Goal: Task Accomplishment & Management: Use online tool/utility

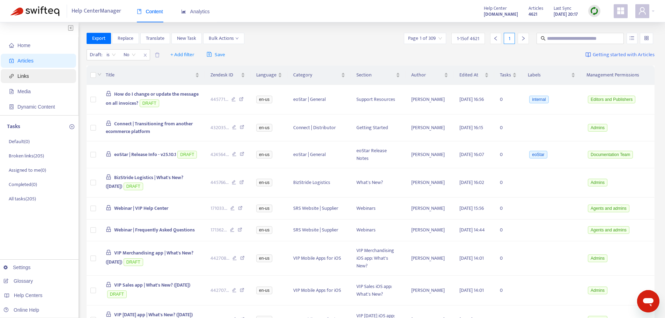
click at [30, 78] on span "Links" at bounding box center [39, 76] width 61 height 14
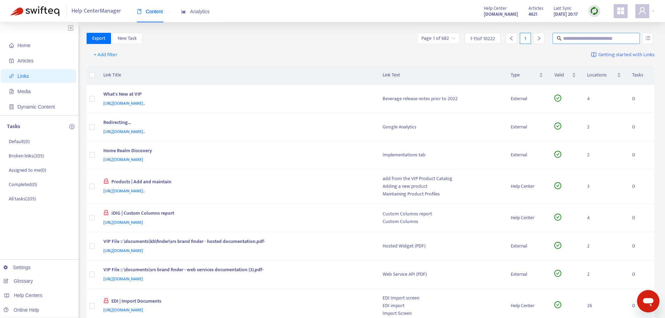
click at [586, 35] on input "text" at bounding box center [596, 39] width 67 height 8
paste input "**********"
type input "**********"
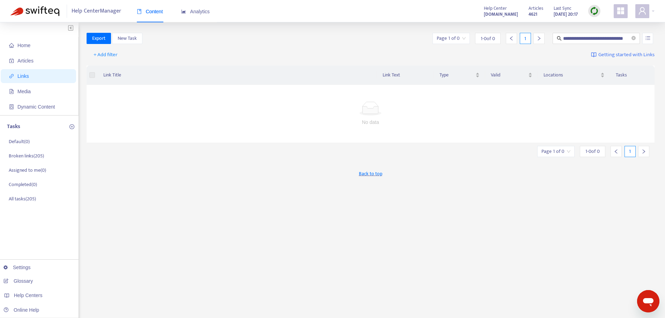
scroll to position [0, 0]
click at [631, 40] on icon "close-circle" at bounding box center [633, 38] width 4 height 4
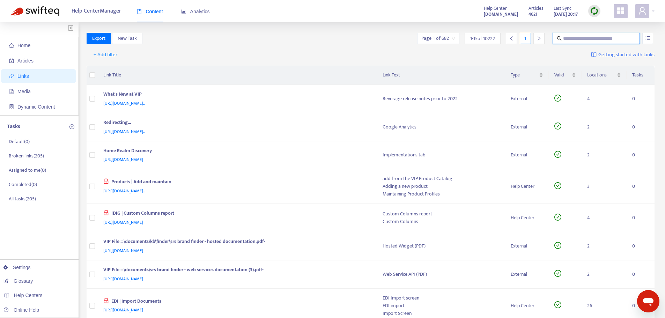
click at [28, 78] on span "Links" at bounding box center [23, 76] width 12 height 6
drag, startPoint x: 59, startPoint y: 67, endPoint x: 59, endPoint y: 70, distance: 3.8
click at [59, 67] on span "Articles" at bounding box center [39, 61] width 61 height 14
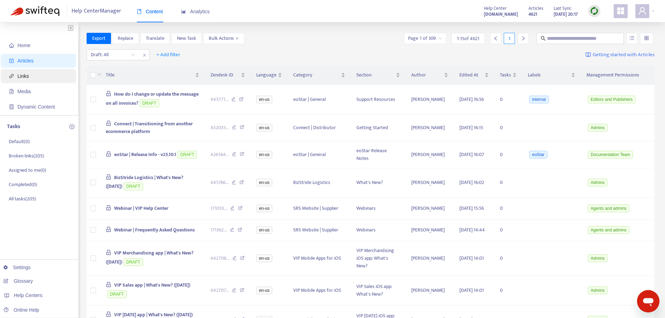
click at [47, 79] on span "Links" at bounding box center [39, 76] width 61 height 14
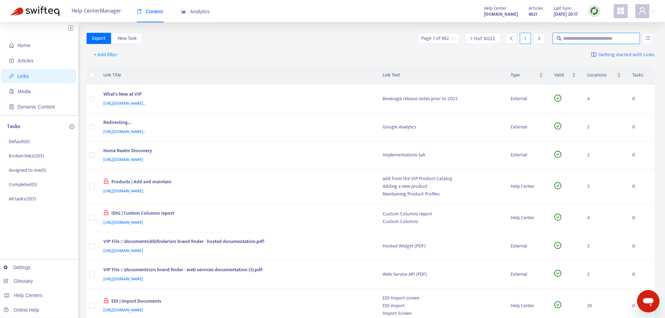
click at [573, 39] on input "text" at bounding box center [596, 39] width 67 height 8
paste input "**********"
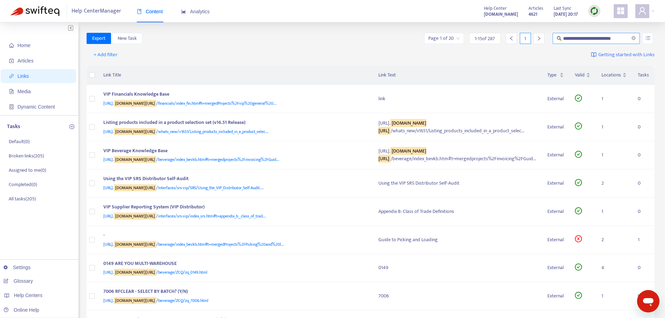
click at [615, 39] on input "**********" at bounding box center [596, 39] width 67 height 8
drag, startPoint x: 618, startPoint y: 38, endPoint x: 646, endPoint y: 39, distance: 27.9
click at [646, 39] on div "**********" at bounding box center [539, 38] width 232 height 11
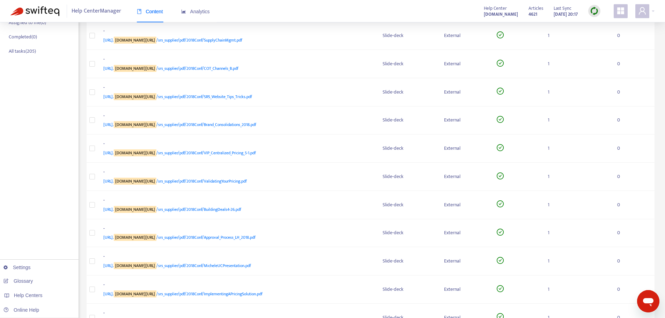
scroll to position [228, 0]
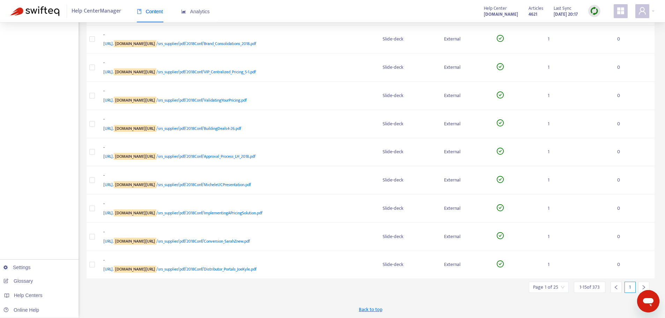
click at [645, 285] on icon "right" at bounding box center [643, 287] width 5 height 5
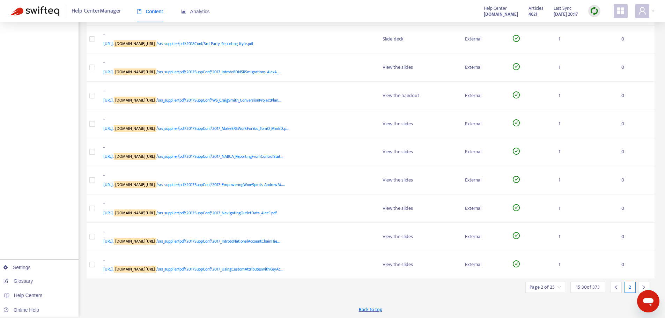
click at [641, 285] on icon "right" at bounding box center [643, 287] width 5 height 5
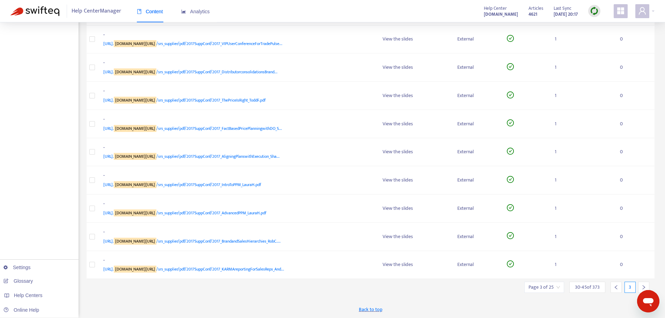
click at [641, 285] on icon "right" at bounding box center [643, 287] width 5 height 5
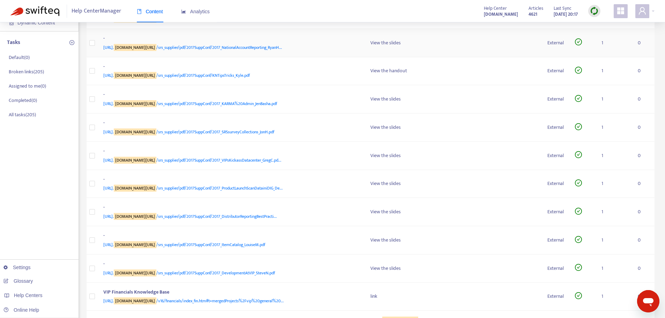
scroll to position [0, 0]
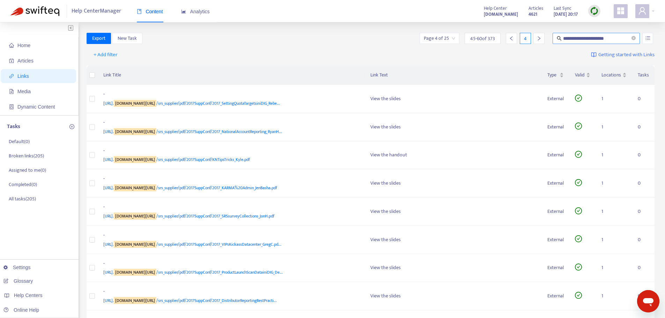
click at [619, 38] on input "**********" at bounding box center [596, 39] width 67 height 8
type input "**********"
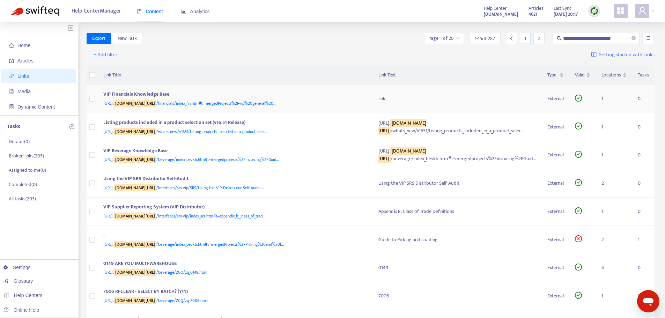
click at [230, 107] on div "[URL]. [DOMAIN_NAME][URL] /financials/index_fin.htm#t=mergedProjects%2Fvip%20ge…" at bounding box center [233, 103] width 261 height 8
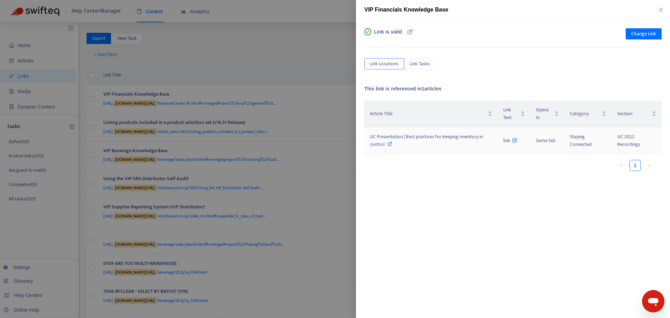
click at [389, 144] on icon at bounding box center [389, 143] width 5 height 5
click at [299, 16] on div at bounding box center [335, 159] width 670 height 318
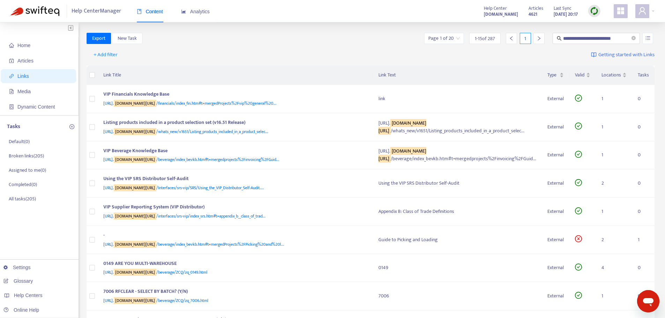
click at [636, 55] on span "Getting started with Links" at bounding box center [626, 55] width 56 height 8
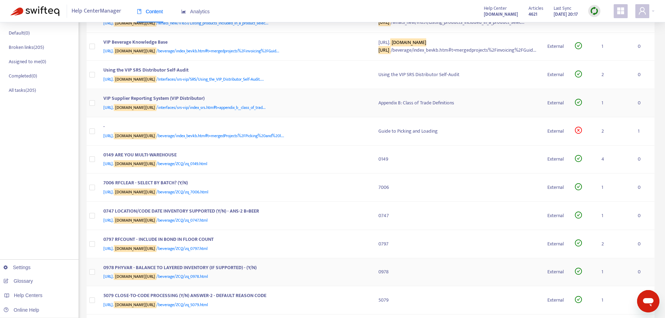
scroll to position [240, 0]
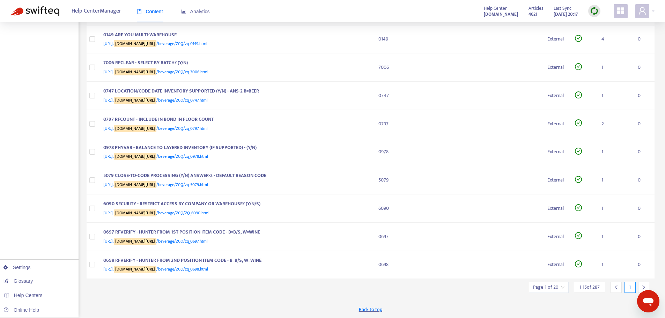
click at [205, 25] on td "- [URL]. [DOMAIN_NAME][URL] /beverage/index_bevkb.htm#t=mergedProjects%2FPickin…" at bounding box center [235, 11] width 275 height 28
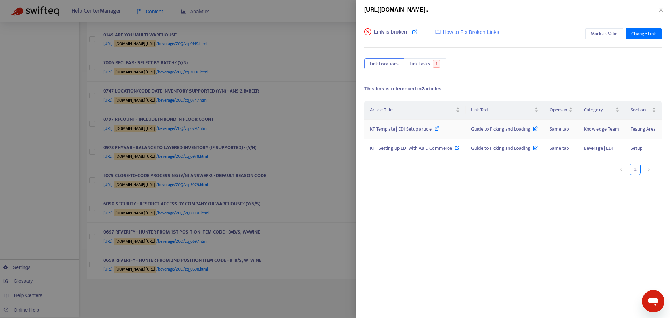
click at [436, 129] on icon at bounding box center [436, 128] width 5 height 5
click at [458, 150] on icon at bounding box center [457, 147] width 5 height 5
click at [659, 10] on icon "close" at bounding box center [661, 10] width 6 height 6
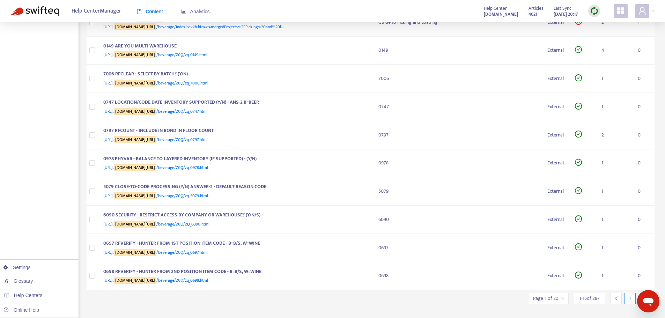
scroll to position [205, 0]
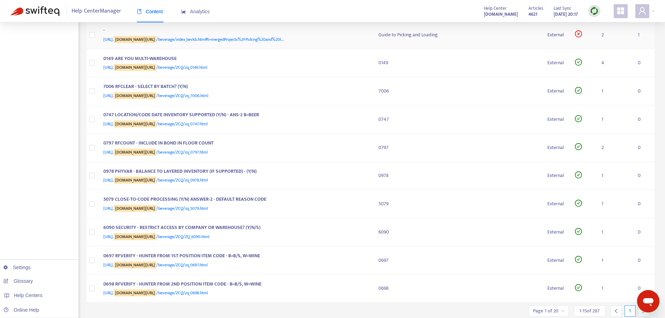
click at [264, 43] on div "[URL]. [DOMAIN_NAME][URL] /beverage/index_bevkb.htm#t=mergedProjects%2FPicking%…" at bounding box center [233, 40] width 261 height 8
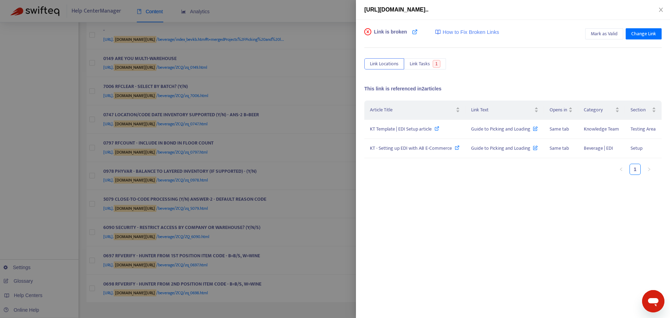
click at [425, 69] on div "Link Locations Link Tasks 1" at bounding box center [512, 63] width 297 height 11
click at [424, 68] on button "Link Tasks 1" at bounding box center [425, 63] width 42 height 11
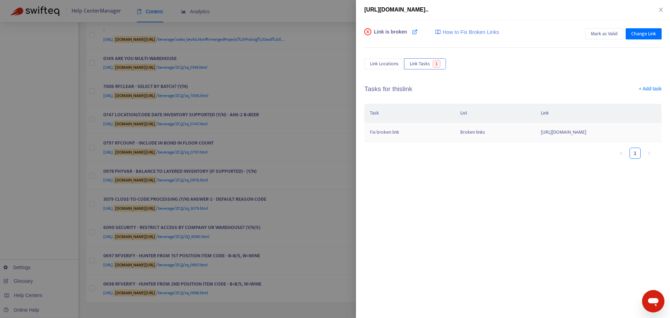
click at [535, 141] on td "[URL][DOMAIN_NAME]" at bounding box center [598, 132] width 126 height 19
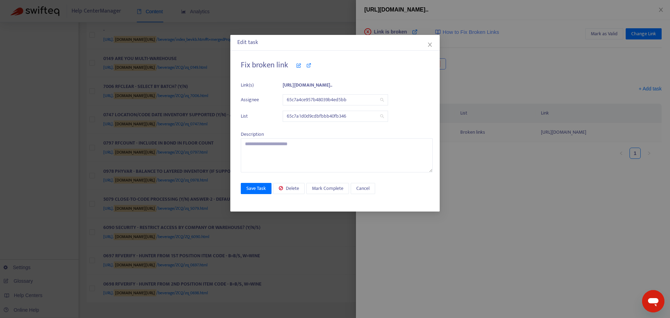
click at [457, 141] on div "Edit task Fix broken link Link(s) [URL][DOMAIN_NAME].. Assignee 65c7a4ce957b480…" at bounding box center [335, 159] width 670 height 318
click at [535, 141] on td "[URL][DOMAIN_NAME]" at bounding box center [598, 132] width 126 height 19
click at [332, 88] on b "[URL][DOMAIN_NAME].." at bounding box center [308, 85] width 50 height 8
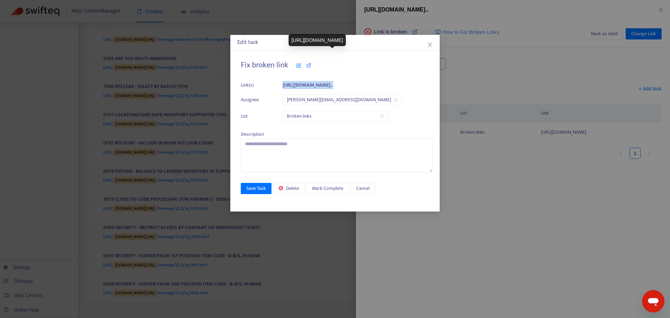
copy b "[URL][DOMAIN_NAME].."
click at [427, 47] on span "Close" at bounding box center [430, 45] width 8 height 6
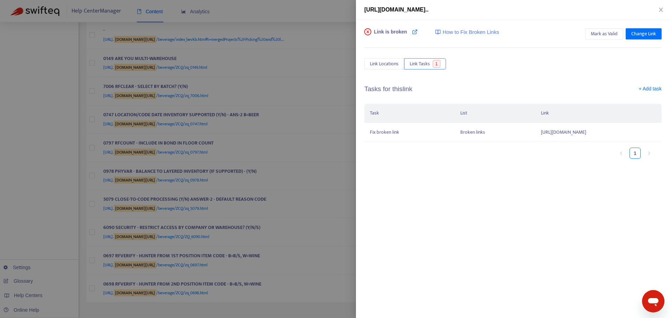
click at [417, 11] on span "[URL][DOMAIN_NAME].." at bounding box center [396, 10] width 64 height 6
click at [636, 35] on span "Change Link" at bounding box center [643, 34] width 25 height 8
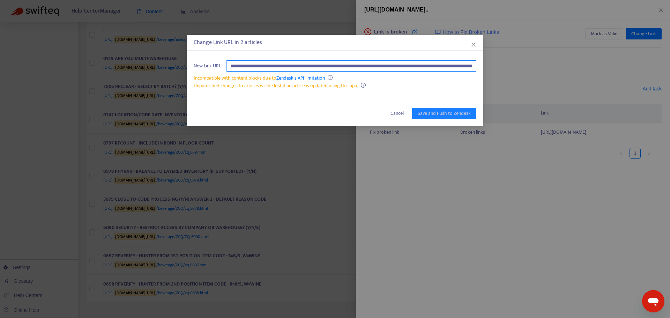
click at [347, 67] on input "**********" at bounding box center [351, 65] width 250 height 11
click at [401, 114] on span "Cancel" at bounding box center [396, 114] width 13 height 8
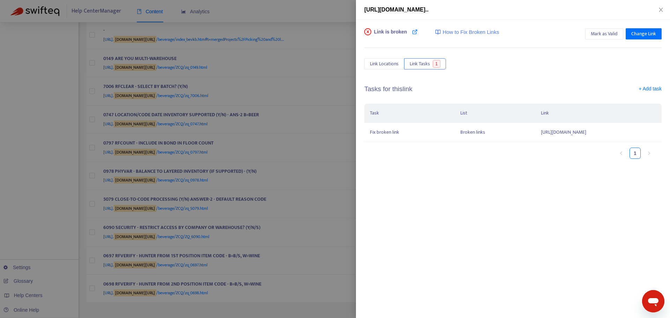
click at [306, 18] on div at bounding box center [335, 159] width 670 height 318
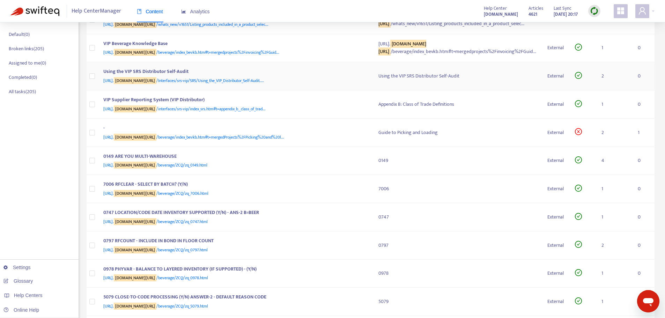
scroll to position [0, 0]
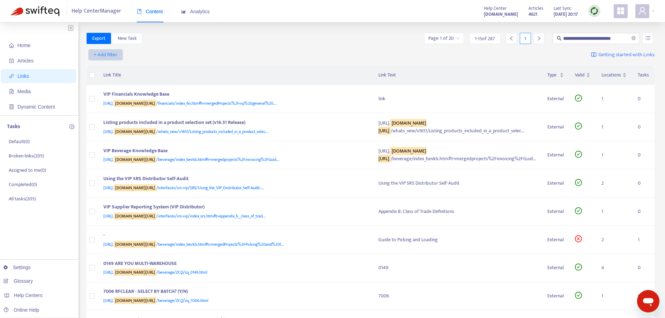
click at [109, 58] on span "+ Add filter" at bounding box center [105, 55] width 24 height 8
click at [109, 123] on span "Draft" at bounding box center [106, 125] width 24 height 8
click at [133, 57] on input "search" at bounding box center [113, 55] width 44 height 10
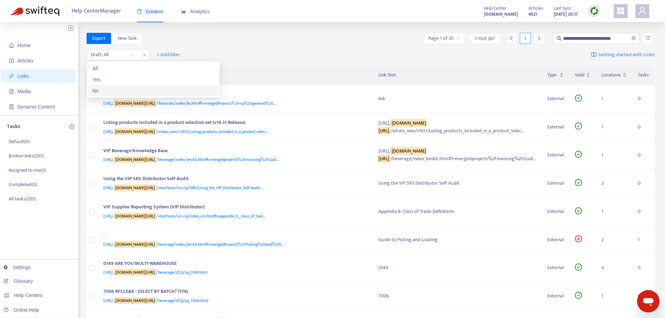
click at [118, 92] on div "No" at bounding box center [152, 91] width 121 height 8
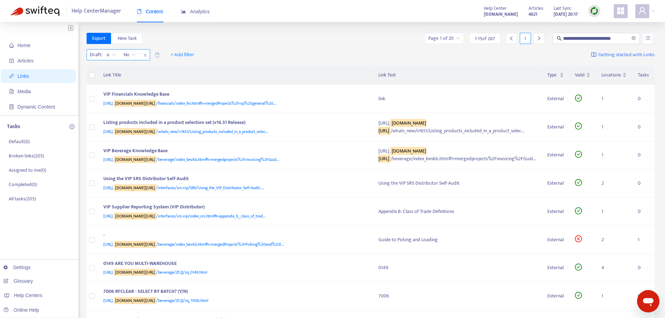
click at [145, 54] on icon "close" at bounding box center [145, 55] width 4 height 4
click at [111, 55] on span "+ Add filter" at bounding box center [105, 55] width 24 height 8
click at [633, 38] on icon "close-circle" at bounding box center [633, 38] width 4 height 4
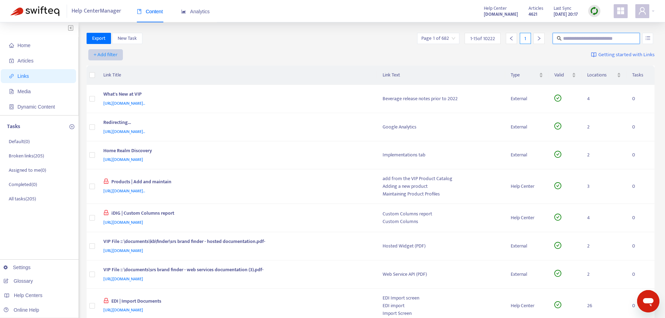
click at [113, 52] on span "+ Add filter" at bounding box center [105, 55] width 24 height 8
click at [102, 101] on span "Valid" at bounding box center [106, 102] width 24 height 8
click at [133, 53] on input "search" at bounding box center [113, 55] width 44 height 10
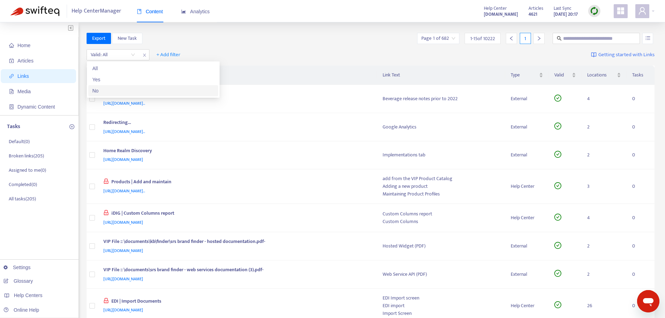
click at [116, 91] on div "No" at bounding box center [152, 91] width 121 height 8
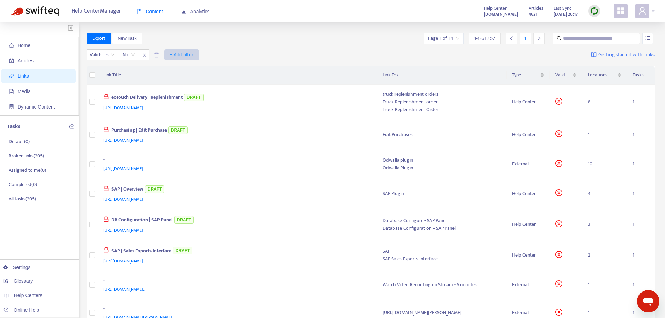
click at [182, 51] on span "+ Add filter" at bounding box center [182, 55] width 24 height 8
click at [186, 112] on span "Draft" at bounding box center [182, 114] width 24 height 8
click at [198, 56] on input "search" at bounding box center [177, 55] width 44 height 10
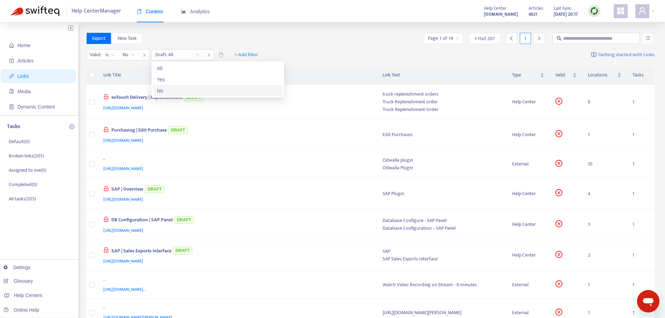
click at [178, 89] on div "No" at bounding box center [217, 91] width 121 height 8
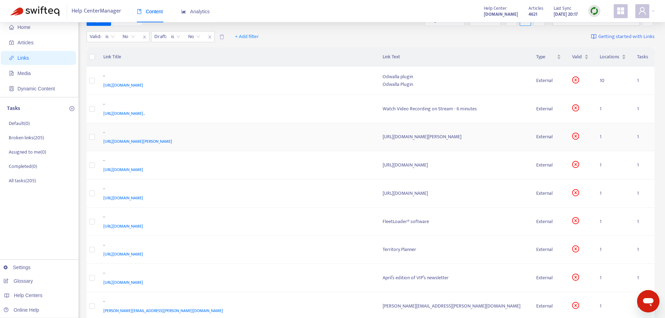
scroll to position [35, 0]
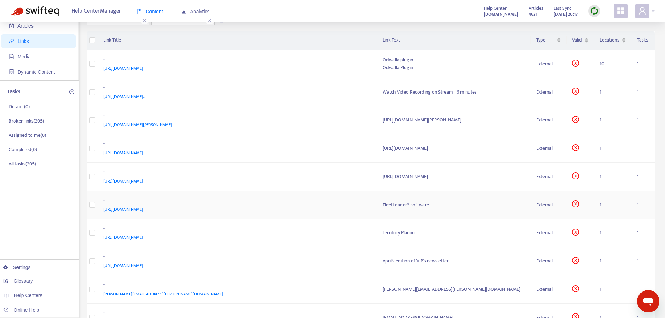
click at [300, 206] on div "[URL][DOMAIN_NAME]" at bounding box center [235, 209] width 265 height 8
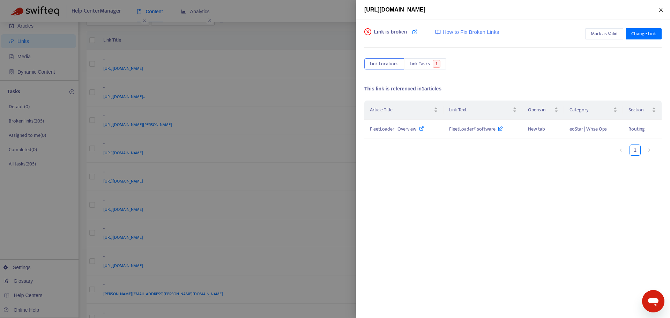
click at [662, 9] on icon "close" at bounding box center [661, 10] width 6 height 6
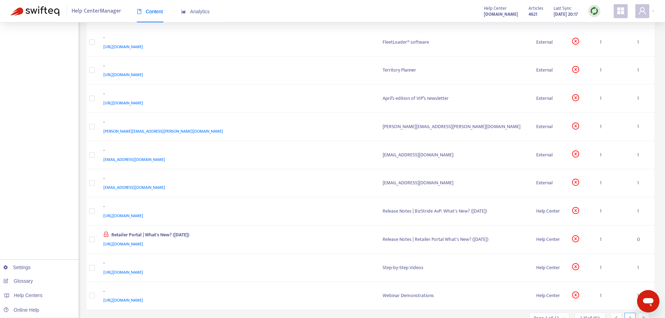
scroll to position [228, 0]
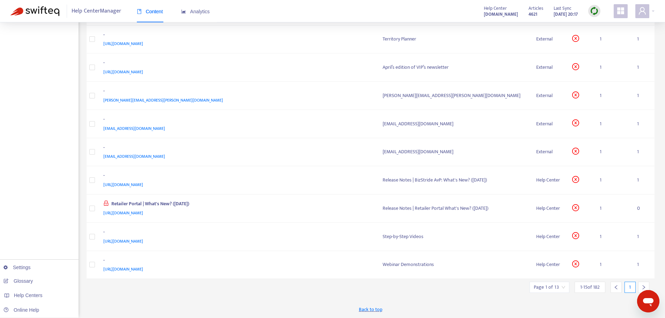
click at [642, 285] on icon "right" at bounding box center [643, 287] width 5 height 5
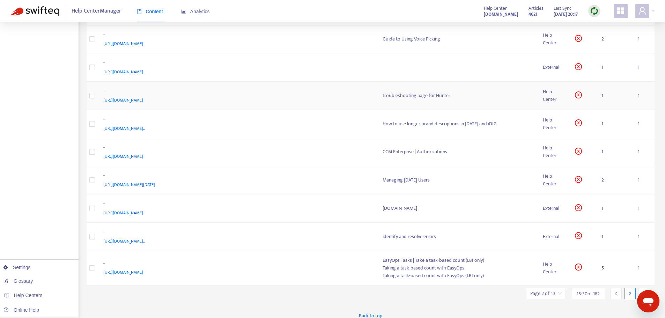
click at [302, 99] on div "[URL][DOMAIN_NAME]" at bounding box center [235, 100] width 265 height 8
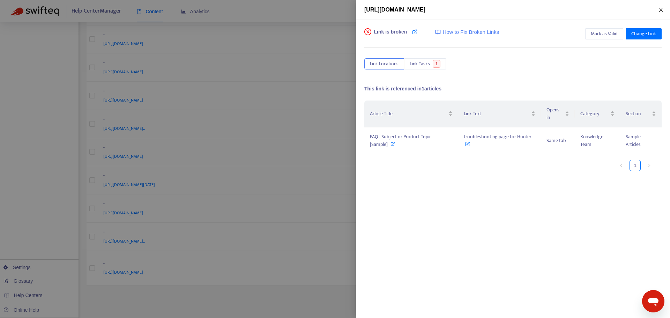
click at [661, 11] on icon "close" at bounding box center [661, 10] width 6 height 6
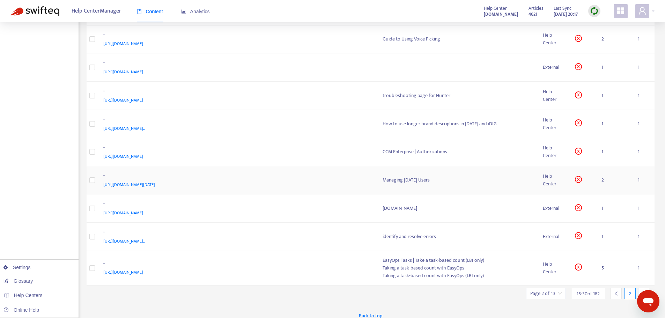
scroll to position [235, 0]
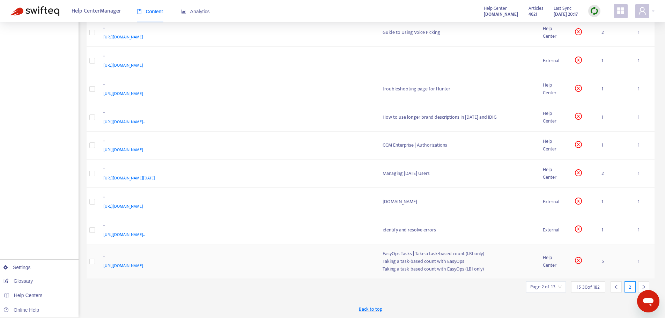
click at [331, 265] on div "[URL][DOMAIN_NAME]" at bounding box center [235, 266] width 265 height 8
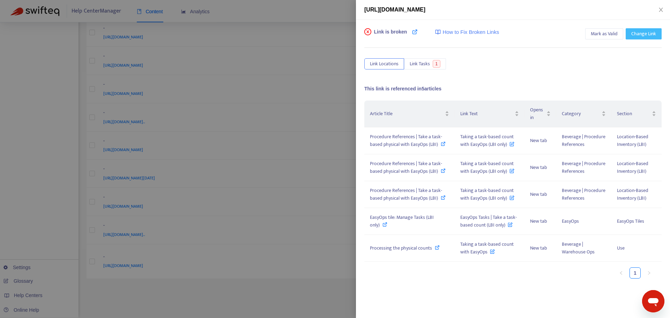
click at [655, 34] on button "Change Link" at bounding box center [643, 33] width 36 height 11
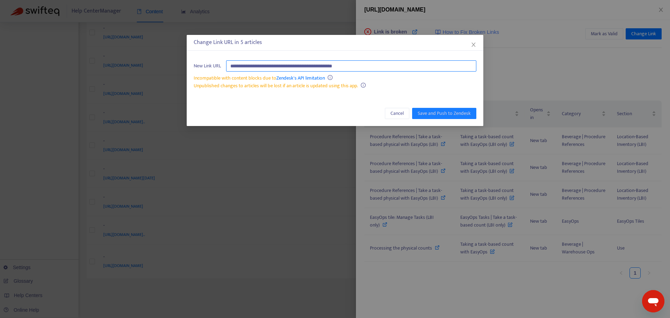
click at [321, 66] on input "**********" at bounding box center [351, 65] width 250 height 11
click at [395, 110] on span "Cancel" at bounding box center [396, 114] width 13 height 8
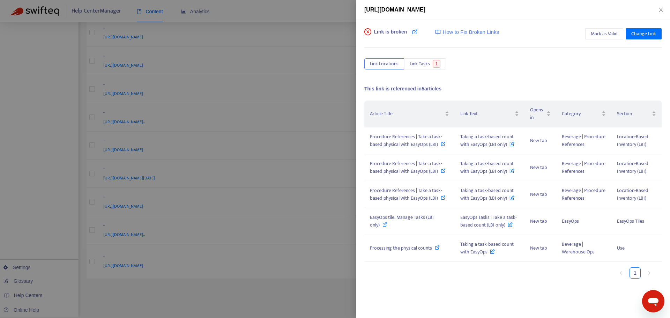
click at [317, 284] on div at bounding box center [335, 159] width 670 height 318
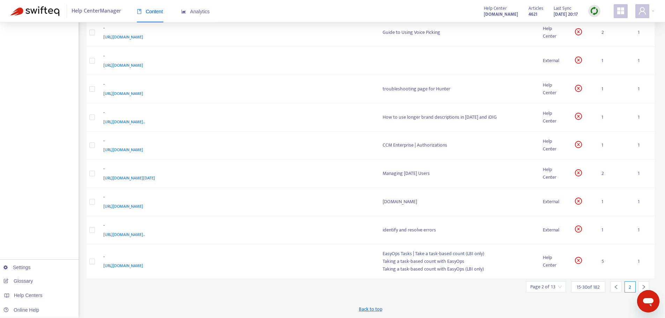
click at [643, 285] on icon "right" at bounding box center [643, 286] width 5 height 5
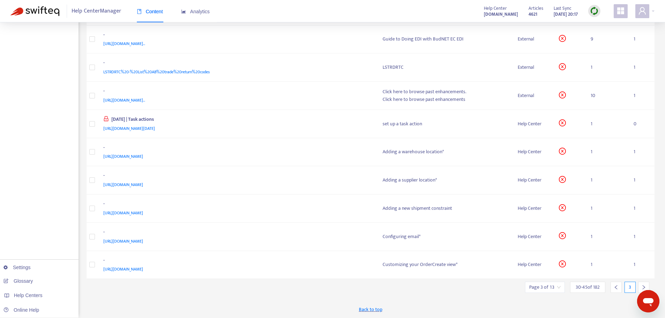
scroll to position [228, 0]
click at [371, 151] on td "- [URL][DOMAIN_NAME]" at bounding box center [237, 152] width 279 height 28
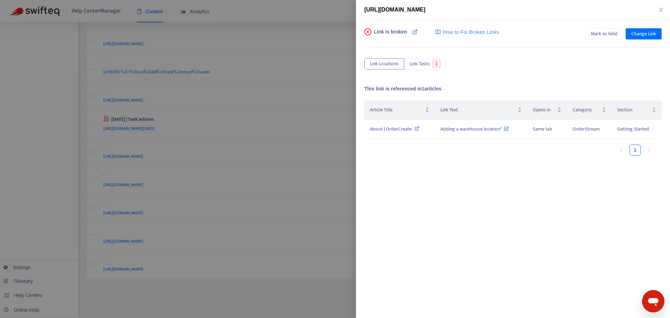
click at [302, 50] on div at bounding box center [335, 159] width 670 height 318
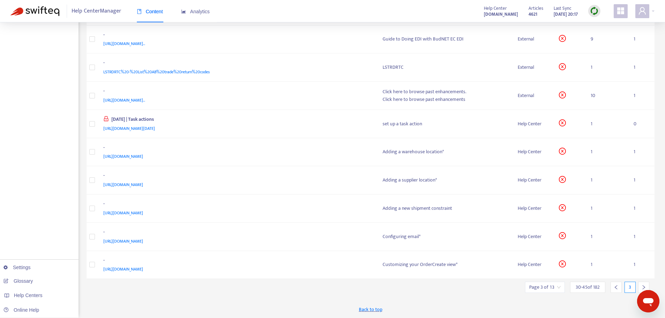
click at [639, 288] on div at bounding box center [643, 287] width 11 height 11
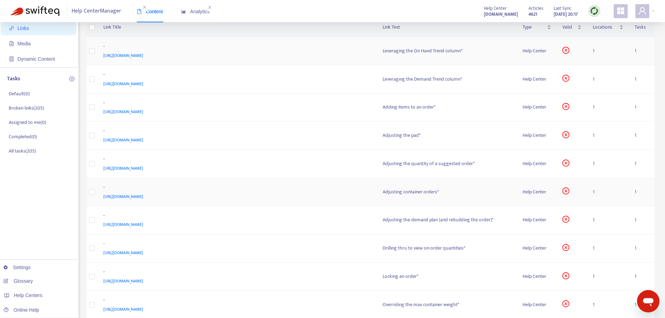
scroll to position [0, 0]
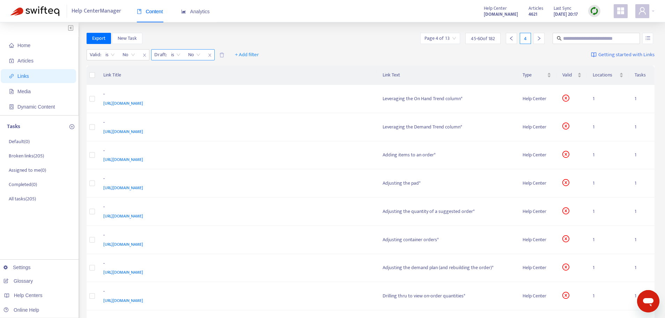
click at [209, 54] on icon "close" at bounding box center [210, 55] width 4 height 4
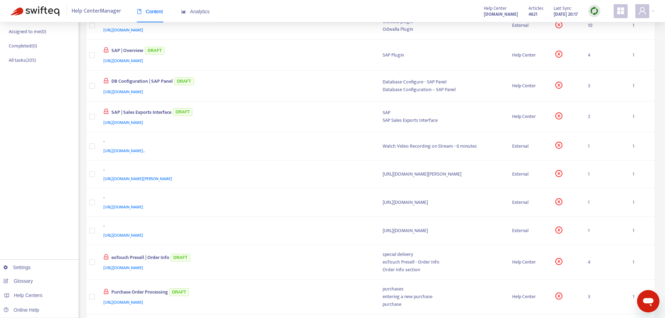
scroll to position [140, 0]
click at [316, 174] on div "[URL][DOMAIN_NAME][PERSON_NAME]" at bounding box center [235, 178] width 265 height 8
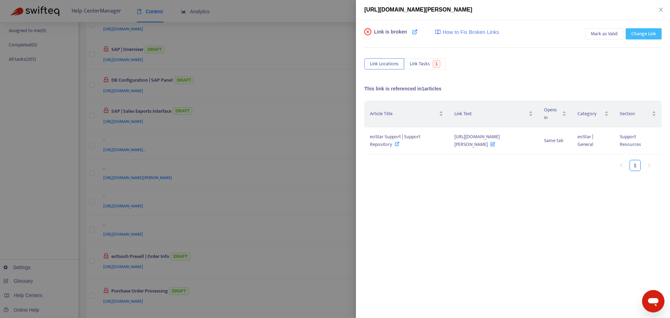
click at [628, 33] on button "Change Link" at bounding box center [643, 33] width 36 height 11
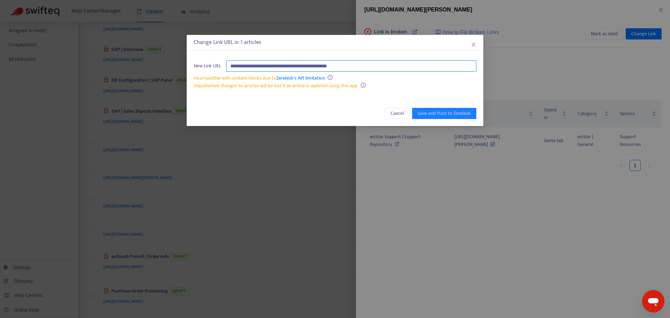
click at [339, 67] on input "**********" at bounding box center [351, 65] width 250 height 11
click at [473, 43] on icon "close" at bounding box center [474, 45] width 6 height 6
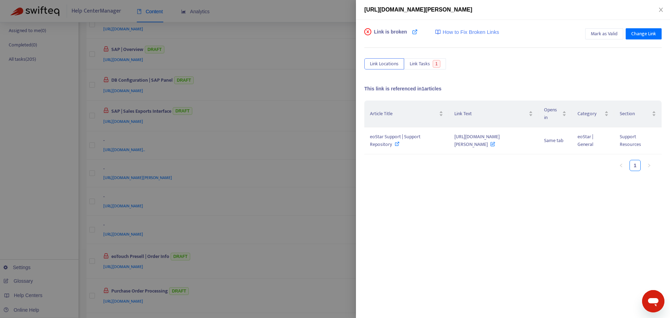
click at [322, 16] on div at bounding box center [335, 159] width 670 height 318
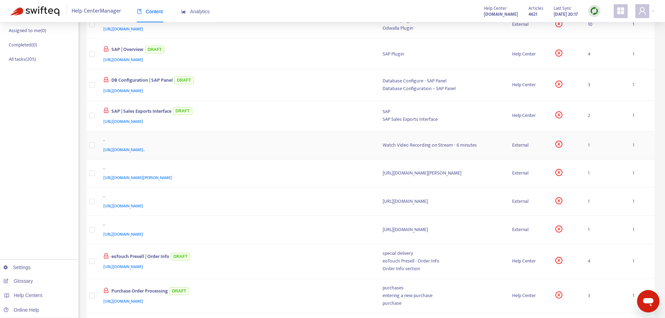
click at [331, 152] on div "[URL][DOMAIN_NAME].." at bounding box center [235, 150] width 265 height 8
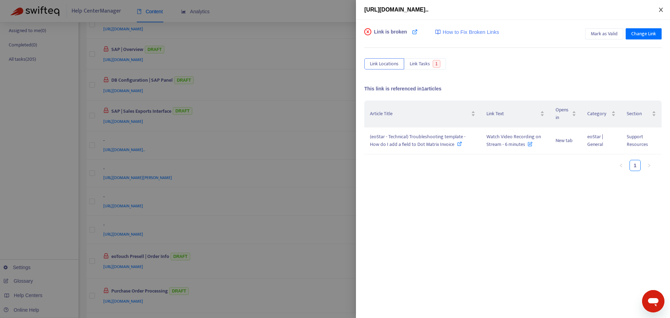
click at [657, 7] on button "Close" at bounding box center [661, 10] width 10 height 7
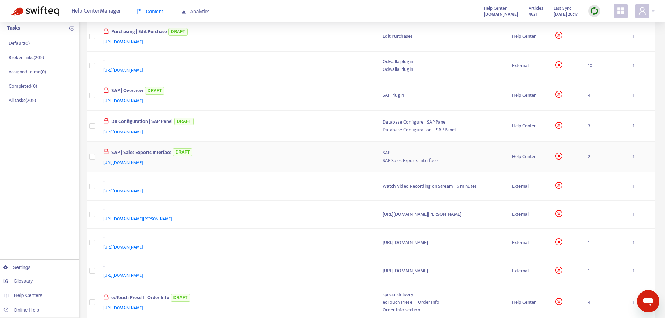
scroll to position [0, 0]
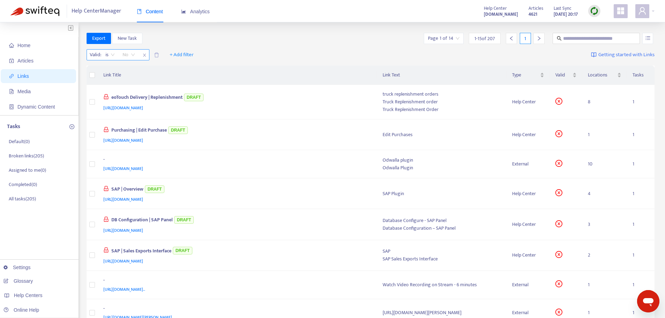
click at [132, 51] on span "No" at bounding box center [128, 55] width 13 height 10
click at [177, 51] on span "+ Add filter" at bounding box center [182, 55] width 24 height 8
click at [181, 123] on span "Type" at bounding box center [182, 125] width 24 height 8
click at [195, 56] on input "search" at bounding box center [177, 55] width 44 height 10
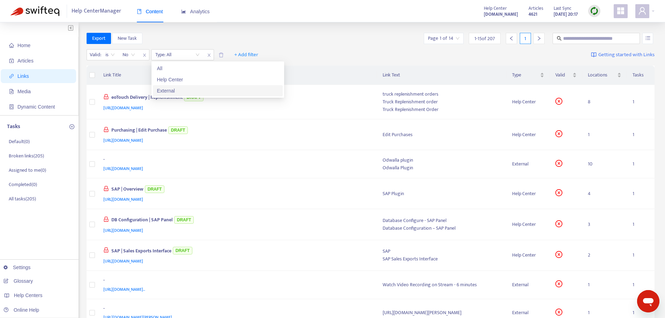
click at [197, 88] on div "External" at bounding box center [217, 91] width 121 height 8
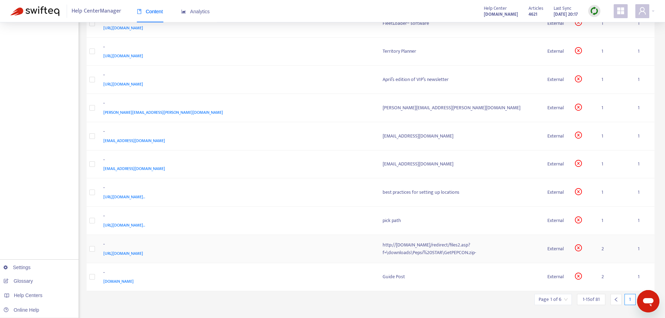
scroll to position [228, 0]
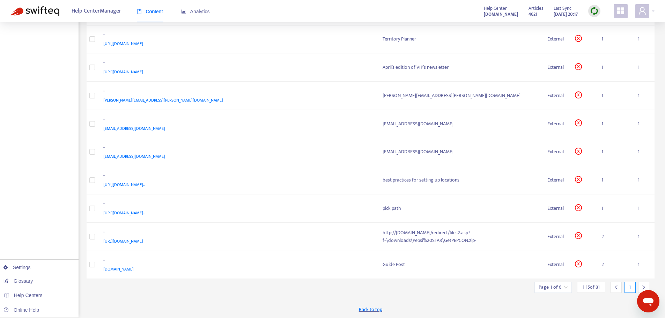
click at [640, 283] on div at bounding box center [643, 287] width 11 height 11
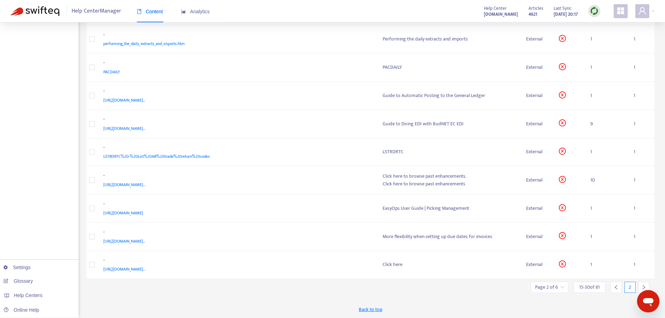
click at [644, 285] on icon "right" at bounding box center [643, 287] width 5 height 5
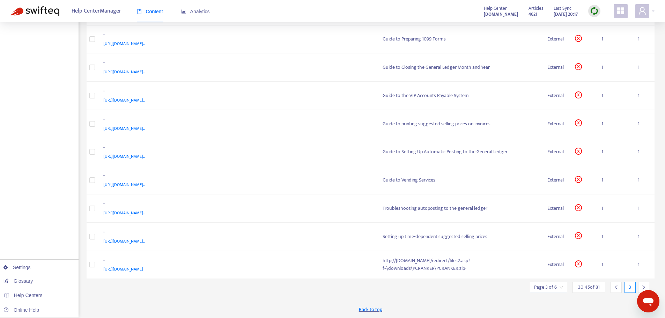
click at [647, 288] on div at bounding box center [643, 287] width 11 height 11
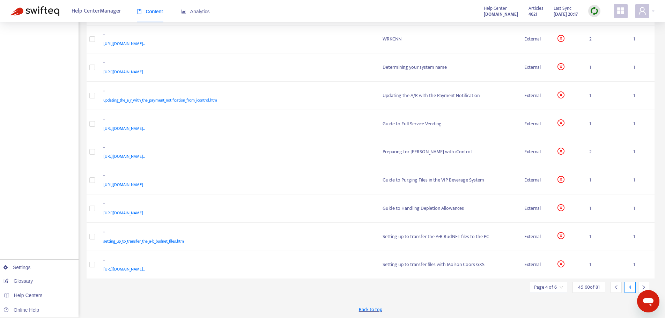
click at [642, 286] on icon "right" at bounding box center [643, 287] width 5 height 5
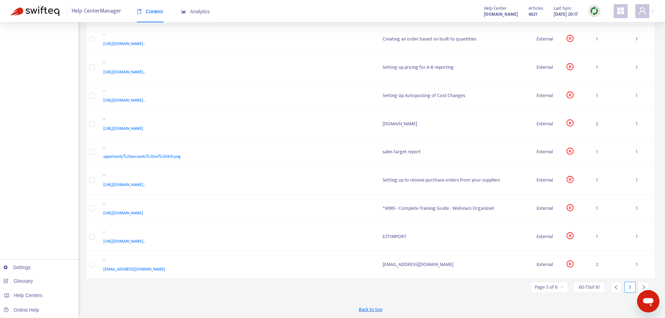
click at [642, 286] on icon "right" at bounding box center [643, 287] width 5 height 5
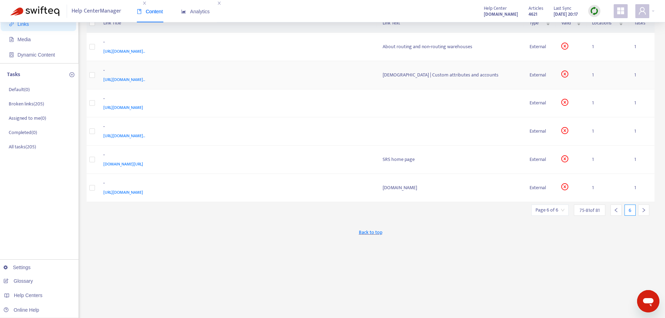
scroll to position [0, 0]
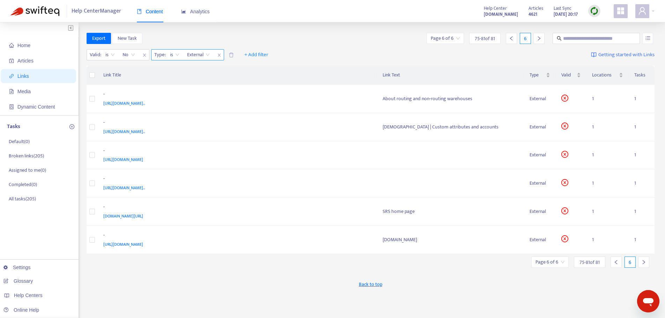
click at [217, 55] on icon "close" at bounding box center [219, 55] width 4 height 4
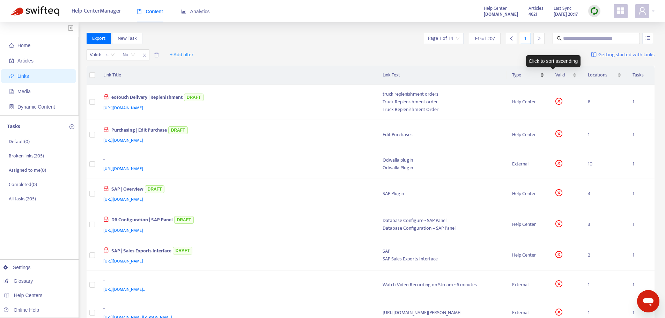
click at [538, 78] on span "Type" at bounding box center [525, 75] width 26 height 8
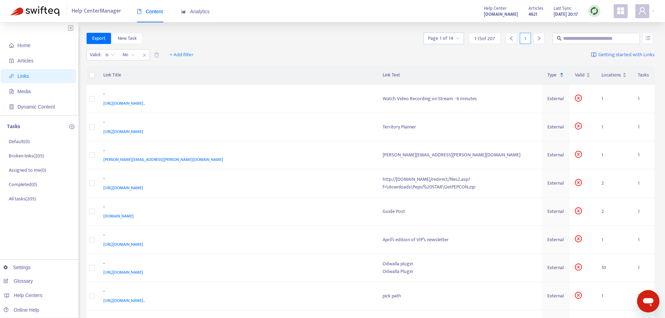
click at [450, 39] on input "search" at bounding box center [443, 38] width 31 height 10
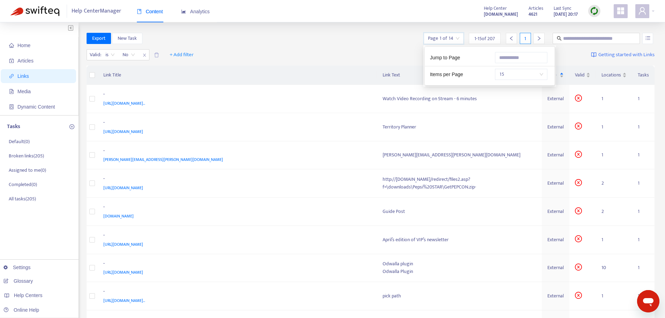
click at [531, 77] on span "15" at bounding box center [521, 74] width 44 height 10
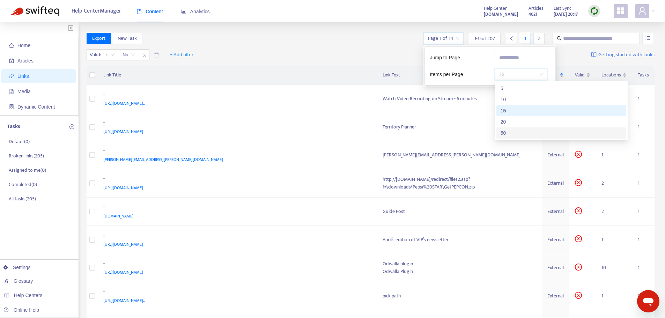
click at [525, 133] on div "50" at bounding box center [560, 133] width 121 height 8
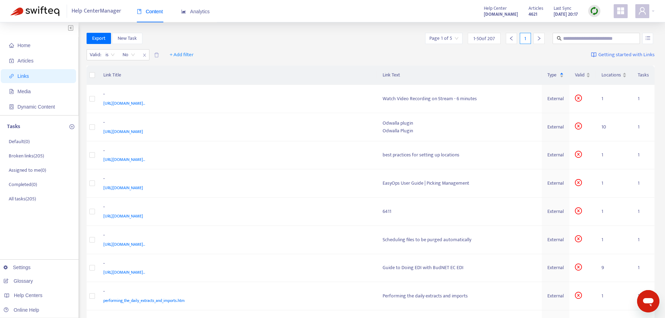
click at [364, 37] on div "Export New Task Page 1 of 5 1 - 50 of 207 1" at bounding box center [371, 38] width 568 height 11
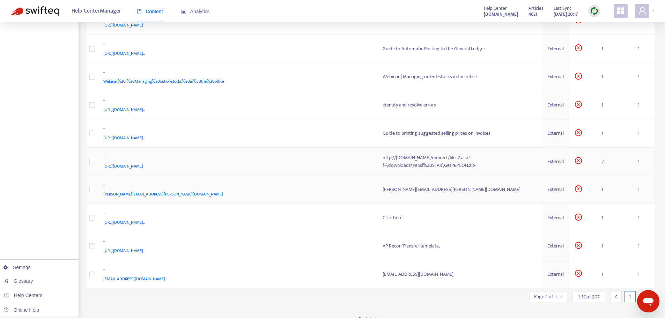
scroll to position [1215, 0]
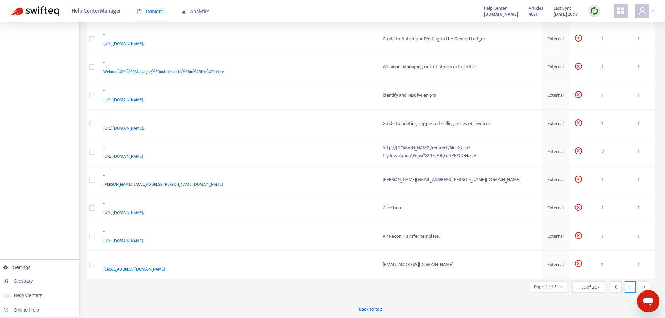
click at [647, 284] on div at bounding box center [643, 286] width 11 height 11
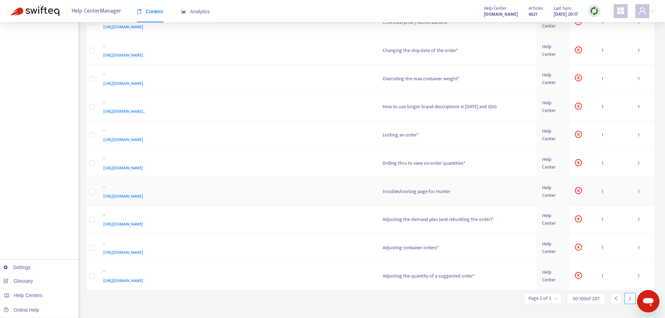
click at [307, 192] on div "[URL][DOMAIN_NAME]" at bounding box center [235, 196] width 265 height 8
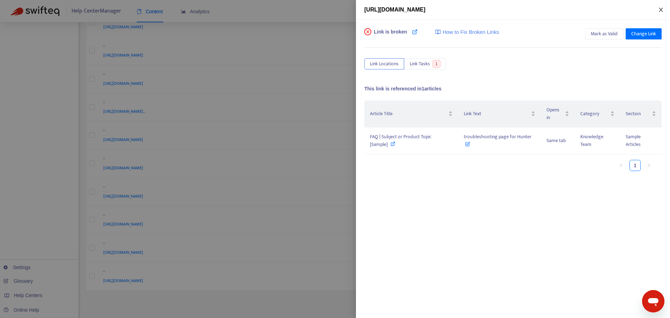
click at [659, 10] on icon "close" at bounding box center [661, 10] width 6 height 6
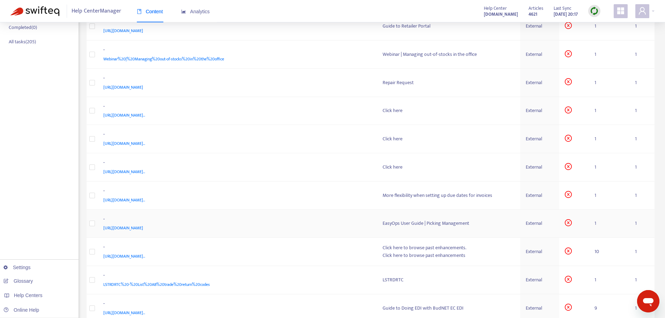
scroll to position [0, 0]
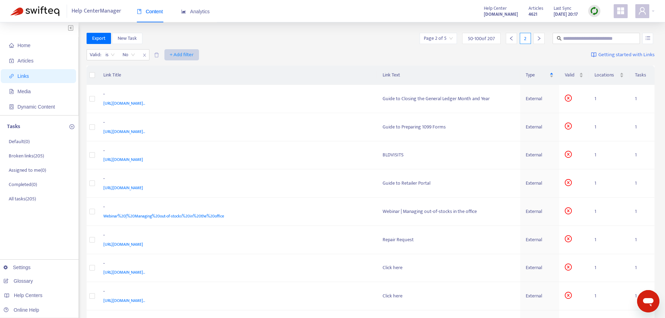
click at [174, 56] on span "+ Add filter" at bounding box center [182, 55] width 24 height 8
click at [183, 112] on span "Draft" at bounding box center [182, 114] width 24 height 8
click at [194, 49] on div "Valid : is No Draft: All + Add filter Getting started with Links" at bounding box center [371, 56] width 568 height 19
click at [193, 54] on input "search" at bounding box center [177, 55] width 44 height 10
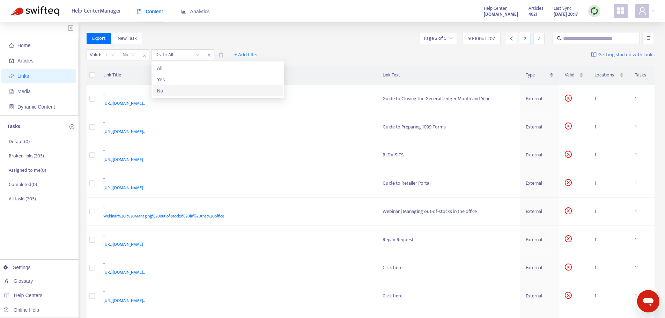
click at [187, 90] on div "No" at bounding box center [217, 91] width 121 height 8
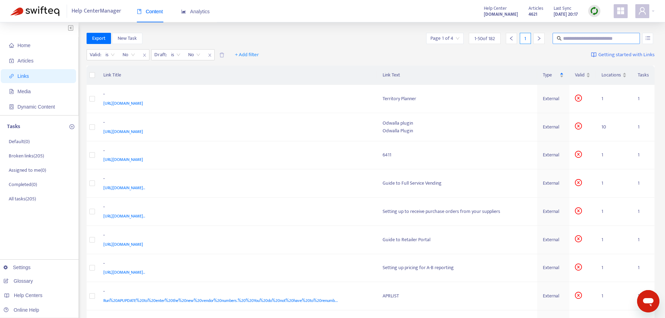
click at [566, 42] on input "text" at bounding box center [596, 39] width 67 height 8
paste input "**********"
type input "**********"
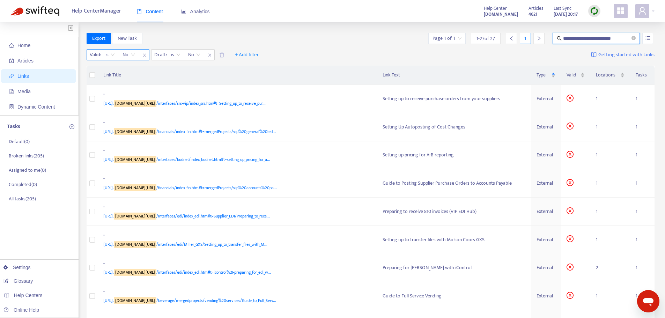
click at [144, 56] on icon "close" at bounding box center [144, 55] width 4 height 4
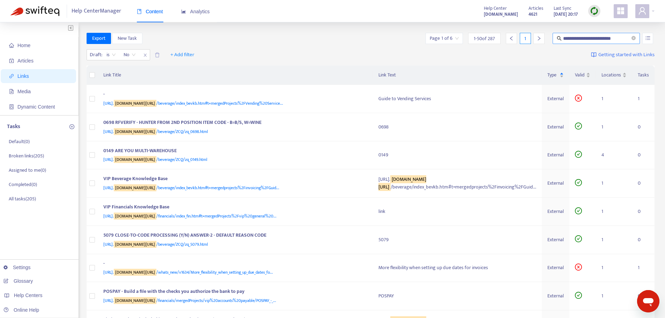
click at [618, 40] on input "**********" at bounding box center [596, 39] width 67 height 8
click at [628, 38] on input "**********" at bounding box center [596, 39] width 67 height 8
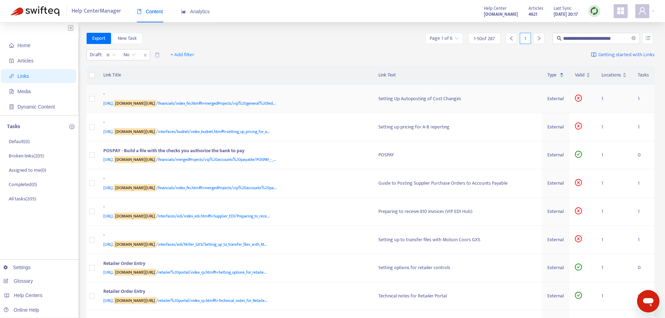
click at [414, 98] on td "Setting Up Autoposting of Cost Changes" at bounding box center [457, 99] width 169 height 28
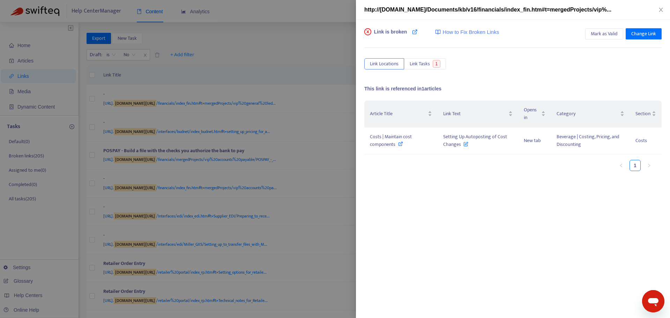
click at [263, 30] on div at bounding box center [335, 159] width 670 height 318
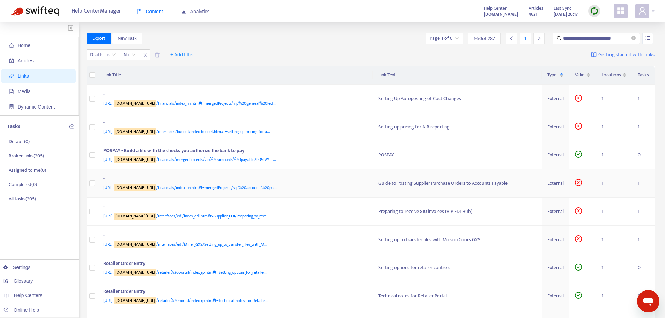
click at [373, 197] on td "Guide to Posting Supplier Purchase Orders to Accounts Payable" at bounding box center [457, 183] width 169 height 28
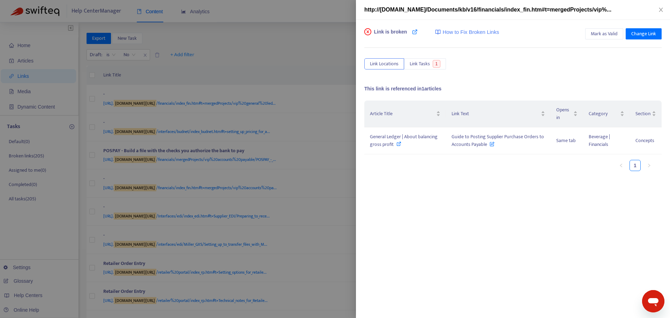
click at [331, 27] on div at bounding box center [335, 159] width 670 height 318
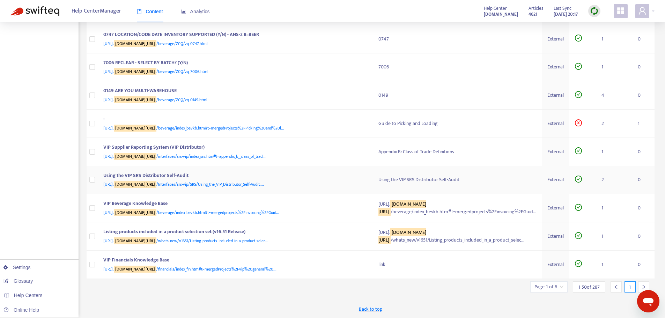
scroll to position [1468, 0]
click at [643, 283] on div at bounding box center [643, 286] width 11 height 11
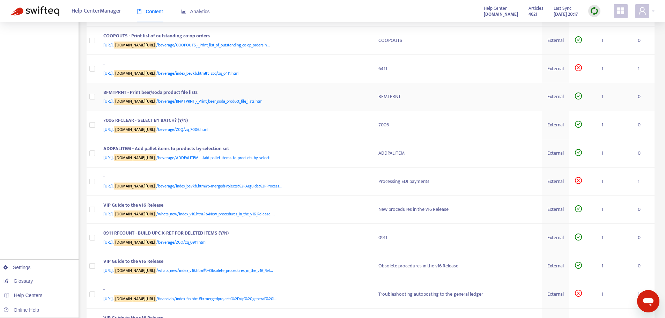
scroll to position [840, 0]
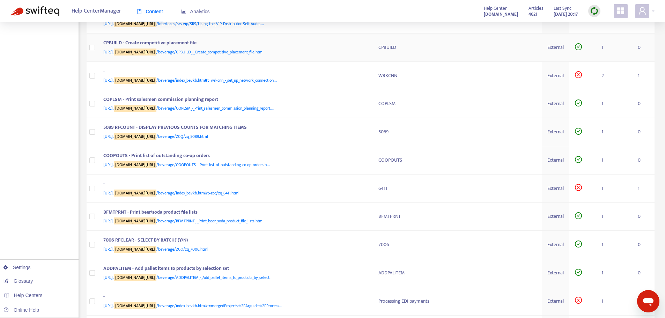
click at [418, 51] on div "CPBUILD" at bounding box center [457, 48] width 158 height 8
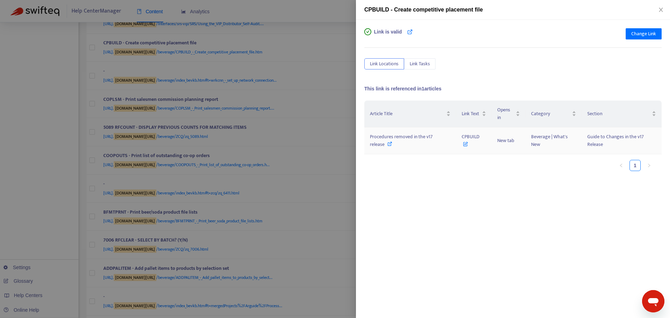
click at [390, 143] on icon at bounding box center [389, 143] width 5 height 5
click at [407, 31] on icon at bounding box center [410, 32] width 6 height 6
click at [353, 19] on div at bounding box center [335, 159] width 670 height 318
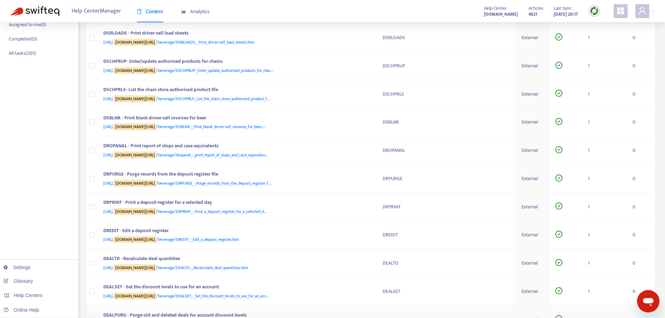
scroll to position [0, 0]
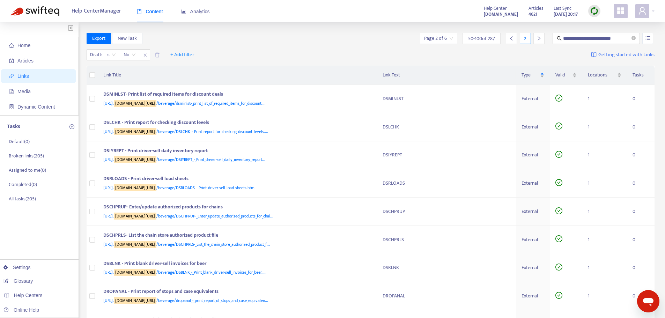
click at [147, 77] on th "Link Title" at bounding box center [237, 75] width 279 height 19
click at [113, 70] on th "Link Title" at bounding box center [237, 75] width 279 height 19
click at [390, 79] on th "Link Text" at bounding box center [446, 75] width 139 height 19
click at [525, 74] on span "Type" at bounding box center [529, 75] width 17 height 8
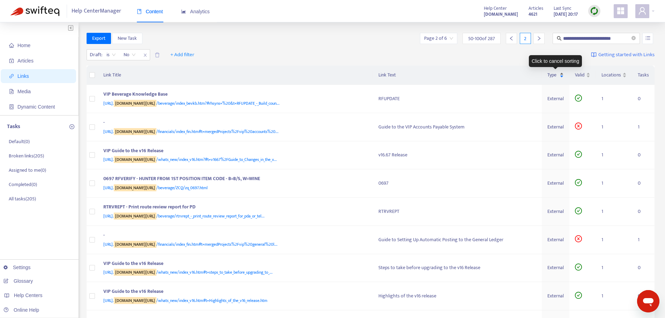
click at [550, 73] on span "Type" at bounding box center [552, 75] width 11 height 8
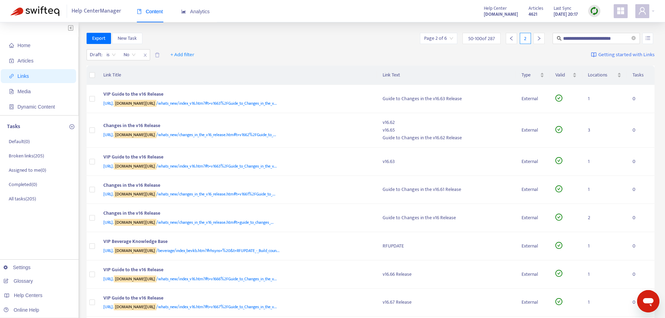
click at [186, 83] on th "Link Title" at bounding box center [237, 75] width 279 height 19
click at [186, 82] on th "Link Title" at bounding box center [237, 75] width 279 height 19
click at [319, 201] on td "Changes in the v16 Release [URL]. [DOMAIN_NAME][URL] /whats_new/changes_in_the_…" at bounding box center [237, 190] width 279 height 28
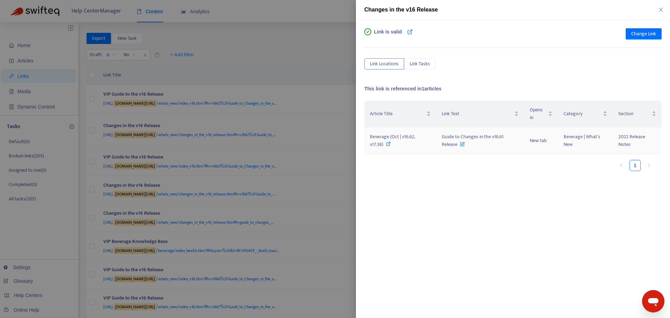
click at [389, 144] on icon at bounding box center [388, 143] width 5 height 5
drag, startPoint x: 308, startPoint y: 7, endPoint x: 302, endPoint y: 8, distance: 6.4
click at [308, 7] on div at bounding box center [335, 159] width 670 height 318
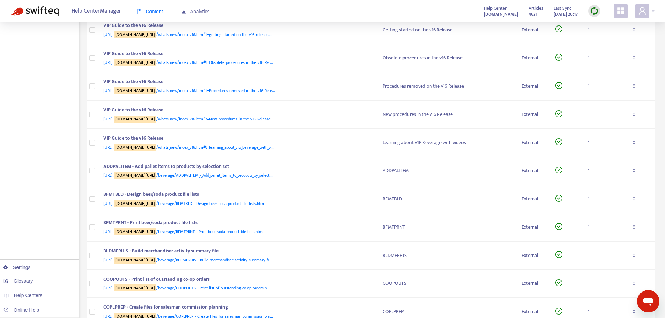
scroll to position [628, 0]
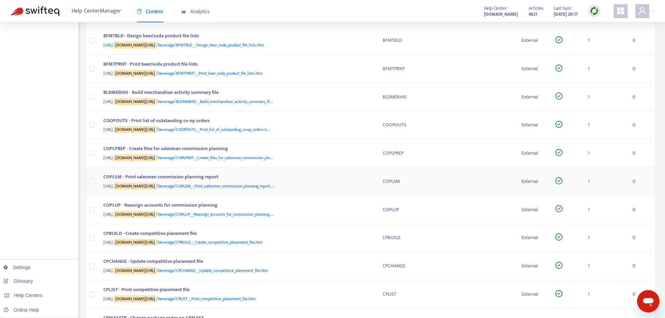
click at [347, 186] on div "[URL]. [DOMAIN_NAME][URL] /beverage/COPLSM_-_Print_salesmen_commission_planning…" at bounding box center [235, 186] width 265 height 8
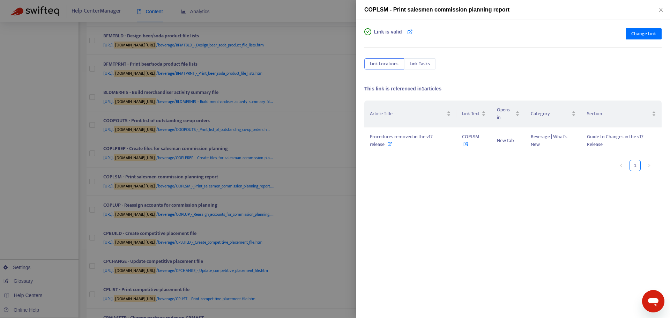
click at [342, 7] on div at bounding box center [335, 159] width 670 height 318
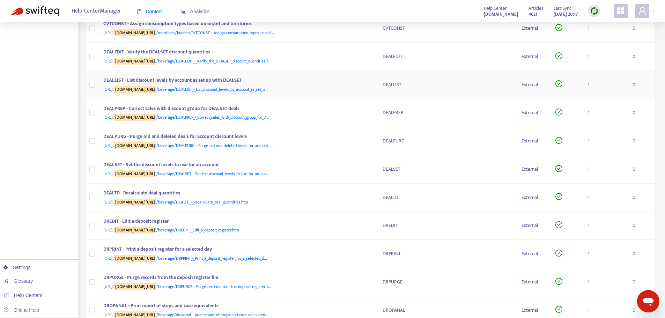
scroll to position [1081, 0]
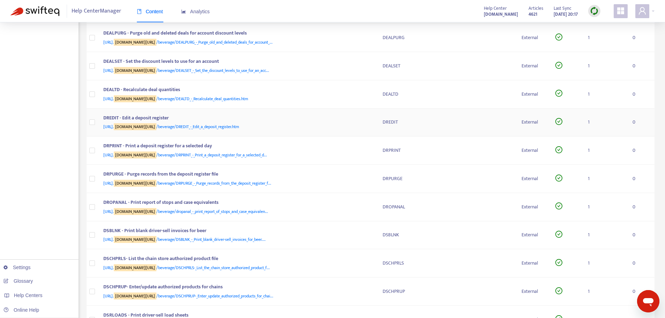
click at [316, 126] on div "[URL]. [DOMAIN_NAME][URL] /beverage/DREDIT_-_Edit_a_deposit_register.htm" at bounding box center [235, 127] width 265 height 8
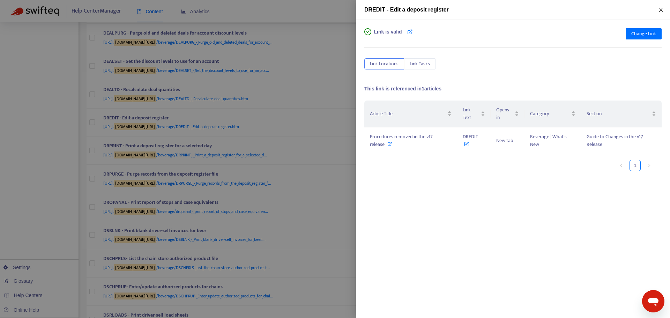
click at [661, 8] on icon "close" at bounding box center [661, 10] width 6 height 6
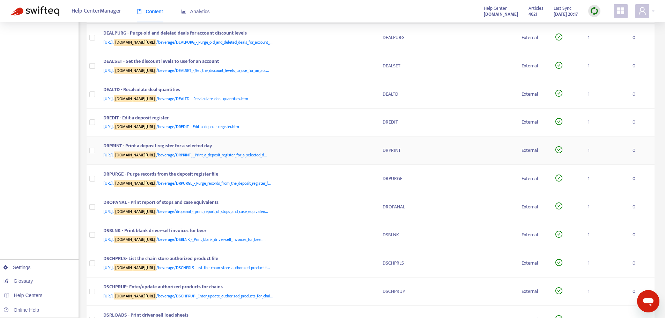
click at [457, 147] on div "DRPRINT" at bounding box center [446, 151] width 128 height 8
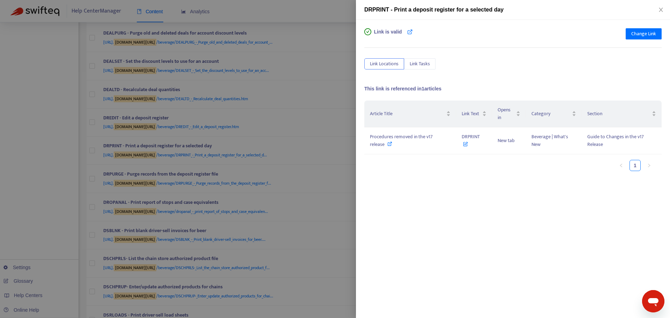
click at [662, 6] on div "DRPRINT - Print a deposit register for a selected day" at bounding box center [513, 10] width 314 height 20
click at [662, 9] on icon "close" at bounding box center [661, 10] width 6 height 6
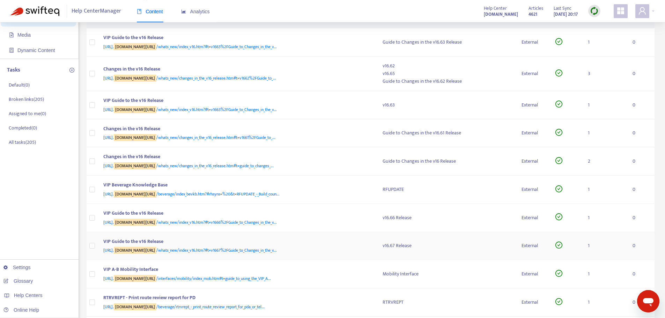
scroll to position [0, 0]
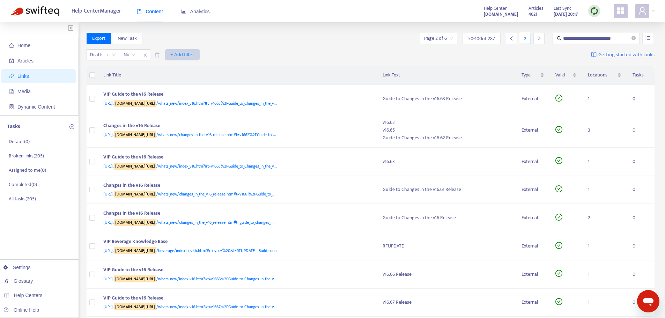
click at [186, 54] on span "+ Add filter" at bounding box center [182, 55] width 24 height 8
click at [321, 47] on div "Draft : is No + Add filter Getting started with Links" at bounding box center [371, 56] width 568 height 19
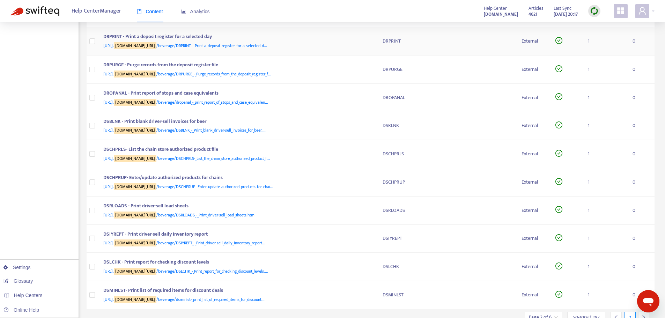
scroll to position [1221, 0]
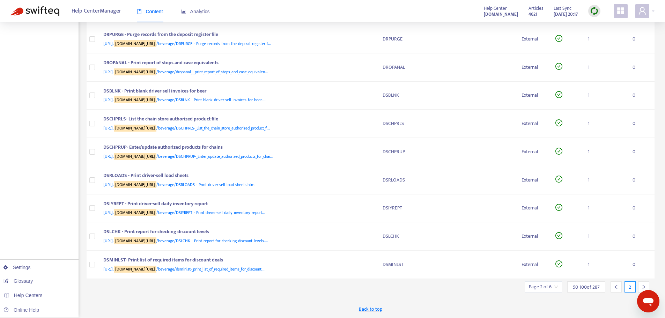
click at [642, 286] on icon "right" at bounding box center [643, 286] width 5 height 5
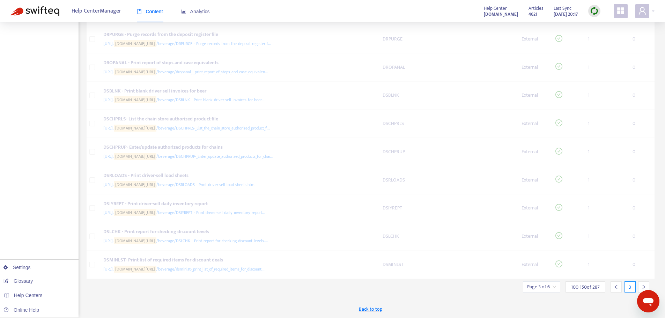
scroll to position [1215, 0]
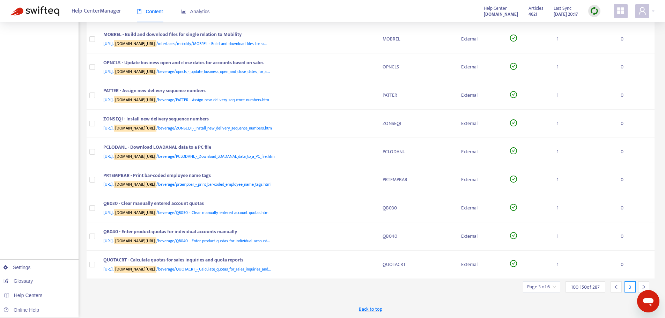
click at [642, 286] on icon "right" at bounding box center [643, 286] width 5 height 5
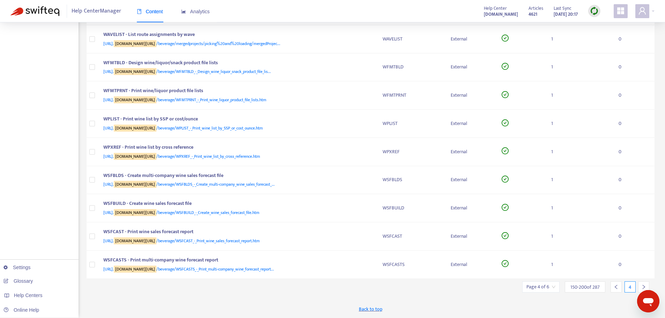
click at [642, 286] on icon "right" at bounding box center [643, 286] width 5 height 5
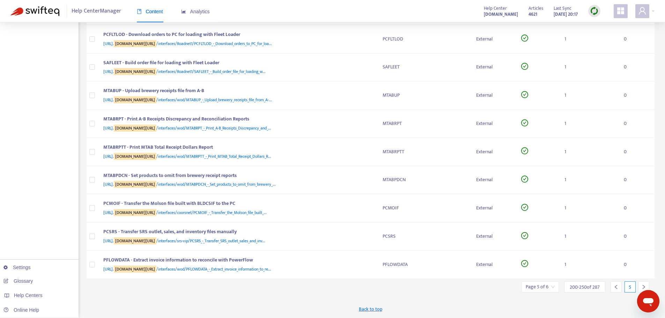
click at [642, 286] on icon "right" at bounding box center [643, 286] width 5 height 5
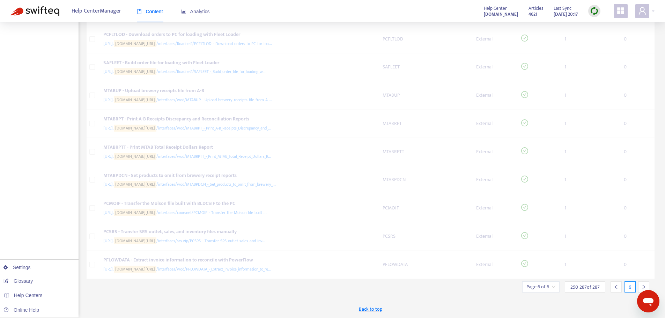
scroll to position [848, 0]
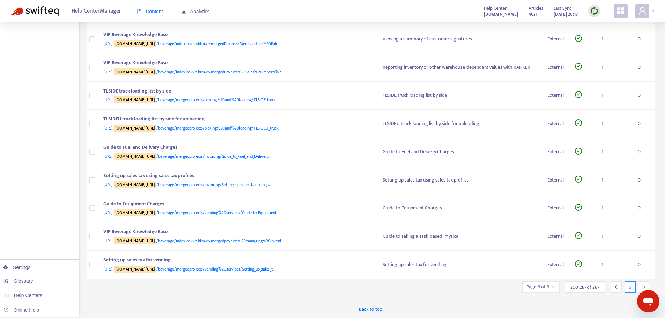
click at [614, 286] on icon "left" at bounding box center [615, 286] width 5 height 5
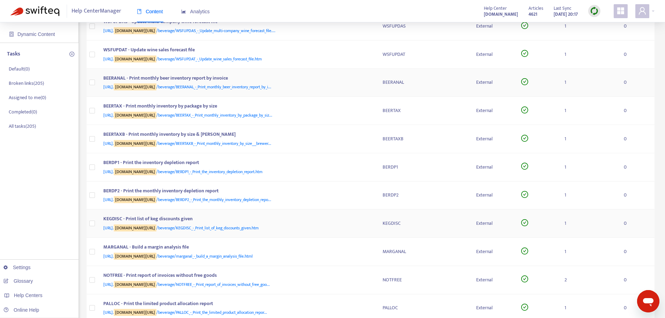
scroll to position [0, 0]
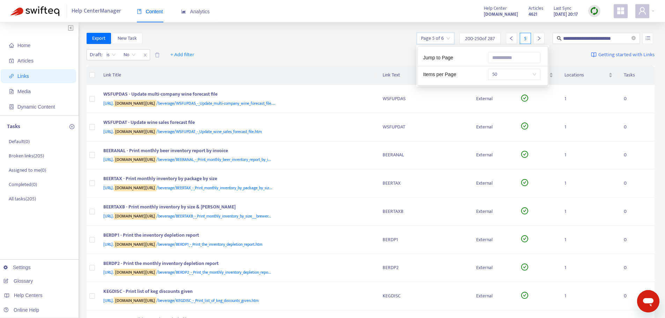
click at [448, 37] on input "search" at bounding box center [435, 38] width 29 height 10
click at [511, 39] on icon "left" at bounding box center [511, 38] width 2 height 4
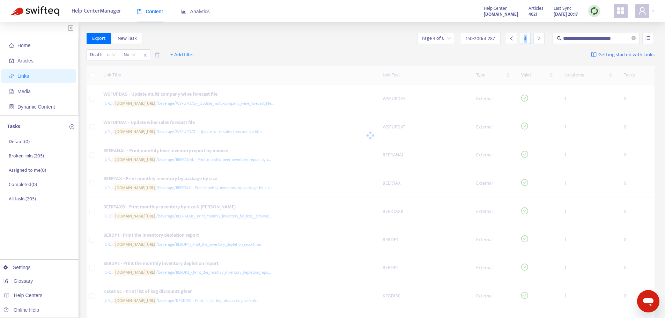
click at [511, 39] on icon "left" at bounding box center [511, 38] width 2 height 4
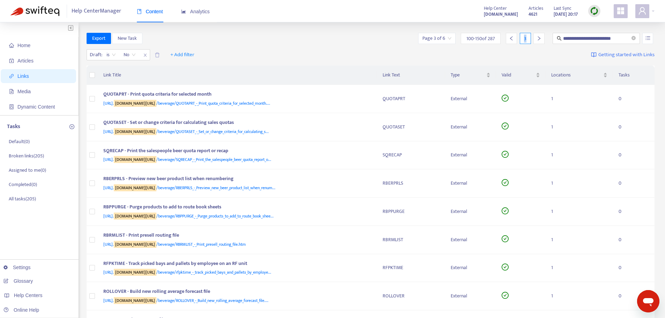
click at [511, 39] on icon "left" at bounding box center [511, 38] width 2 height 4
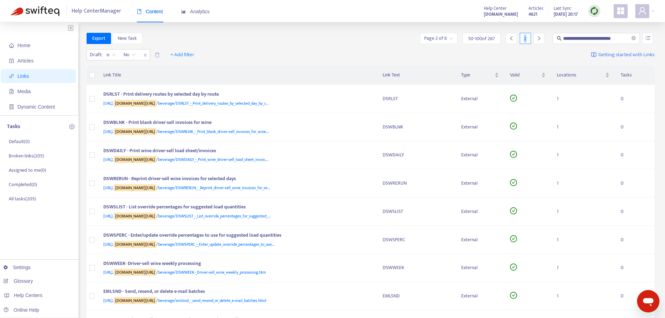
click at [511, 39] on icon "left" at bounding box center [511, 38] width 2 height 4
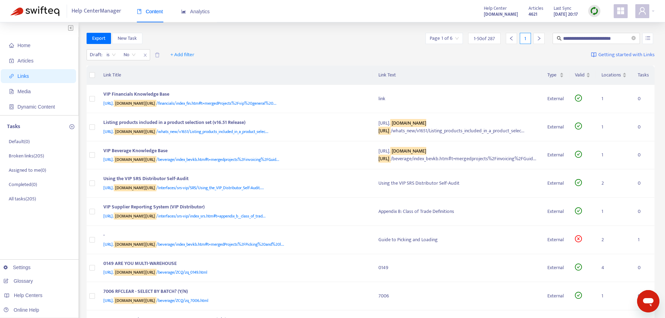
click at [324, 52] on div "Draft : is No + Add filter Getting started with Links" at bounding box center [371, 56] width 568 height 19
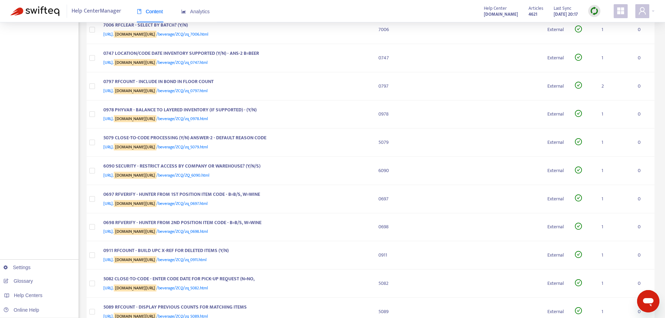
scroll to position [419, 0]
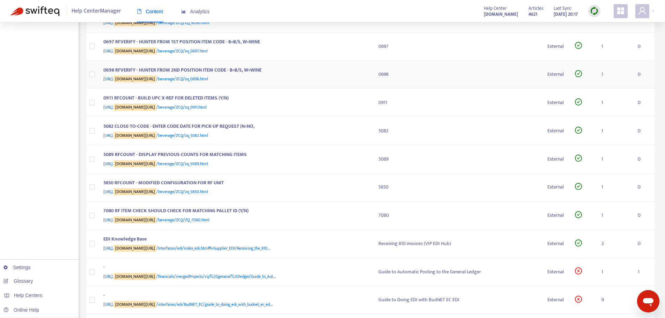
click at [374, 89] on td "0698" at bounding box center [457, 75] width 169 height 28
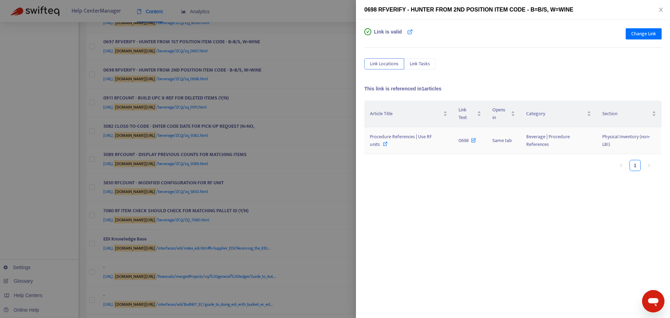
click at [386, 142] on icon at bounding box center [385, 143] width 5 height 5
click at [51, 64] on div at bounding box center [335, 159] width 670 height 318
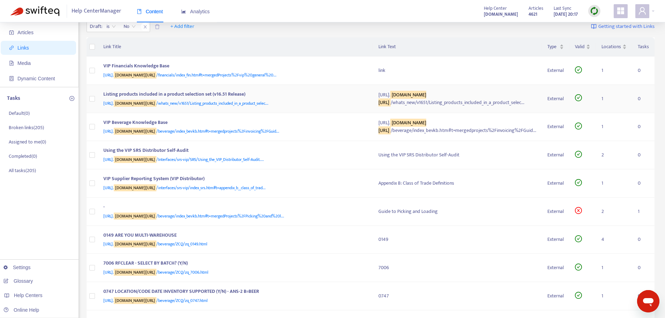
scroll to position [0, 0]
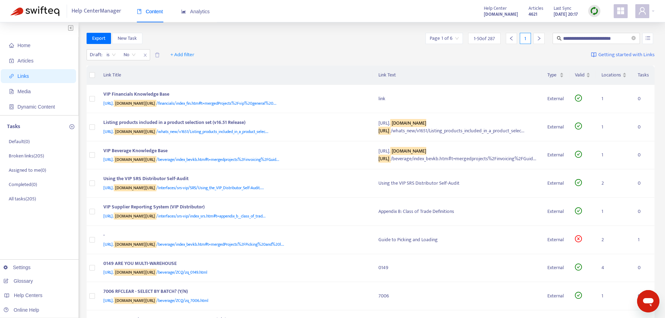
click at [403, 43] on div "**********" at bounding box center [371, 38] width 568 height 11
click at [373, 72] on th "Link Text" at bounding box center [457, 75] width 169 height 19
click at [373, 73] on th "Link Text" at bounding box center [457, 75] width 169 height 19
click at [114, 77] on th "Link Title" at bounding box center [235, 75] width 275 height 19
click at [144, 54] on icon "close" at bounding box center [145, 55] width 4 height 4
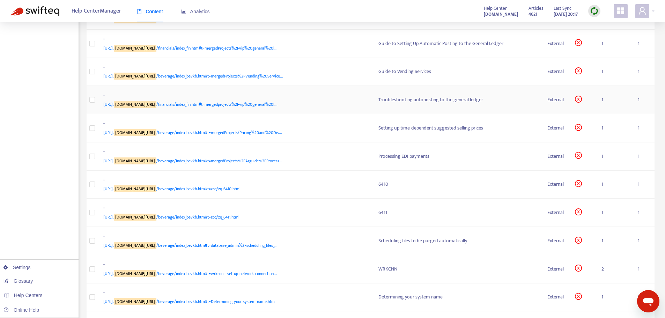
scroll to position [1012, 0]
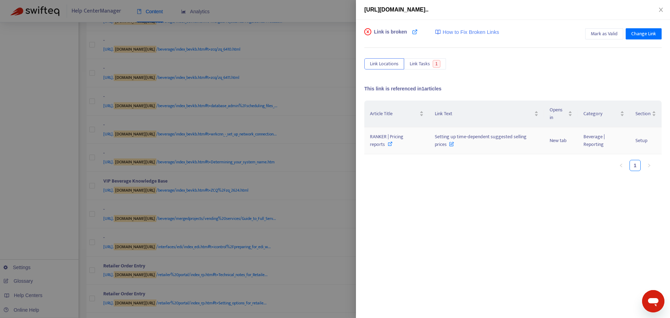
click at [388, 143] on icon at bounding box center [390, 143] width 5 height 5
click at [326, 12] on div at bounding box center [335, 159] width 670 height 318
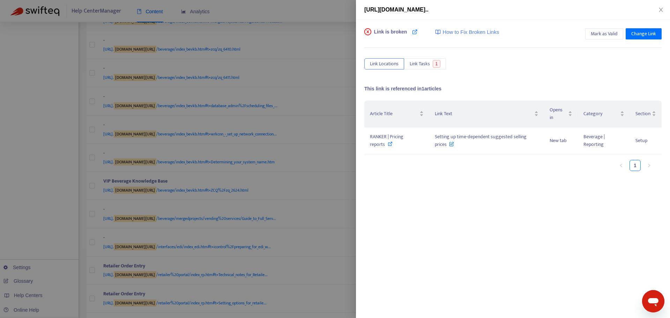
click at [348, 12] on div at bounding box center [335, 159] width 670 height 318
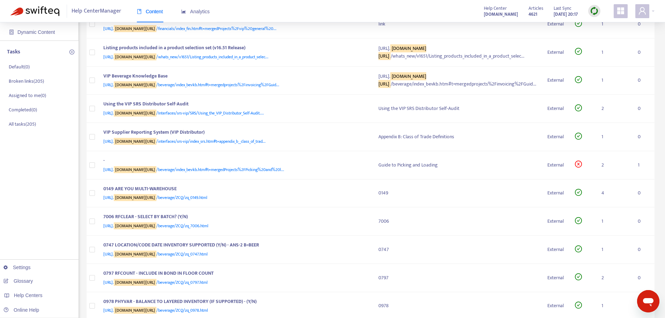
scroll to position [0, 0]
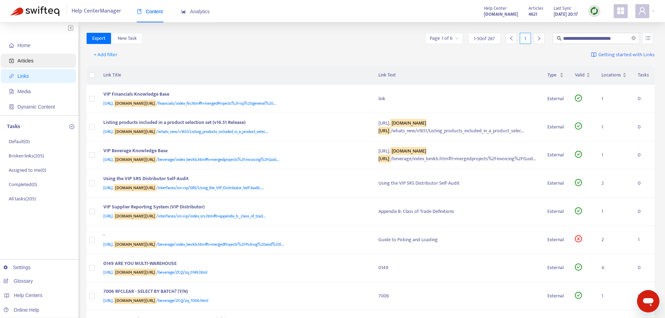
click at [33, 61] on span "Articles" at bounding box center [39, 61] width 61 height 14
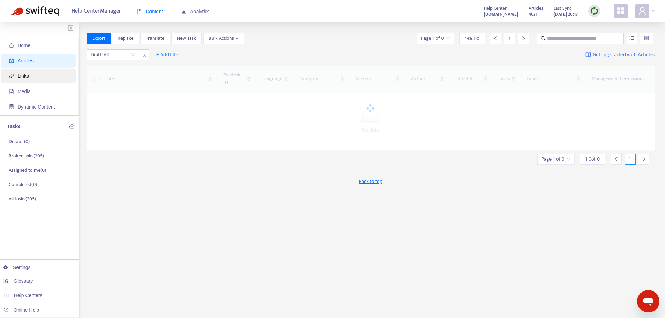
click at [36, 73] on span "Links" at bounding box center [39, 76] width 61 height 14
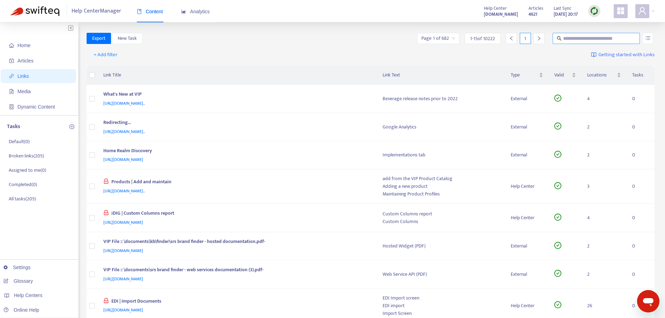
click at [574, 37] on input "text" at bounding box center [596, 39] width 67 height 8
paste input "**********"
type input "**********"
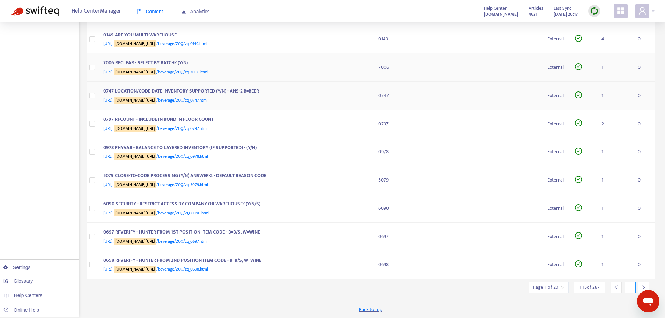
scroll to position [275, 0]
click at [640, 285] on div at bounding box center [643, 287] width 11 height 11
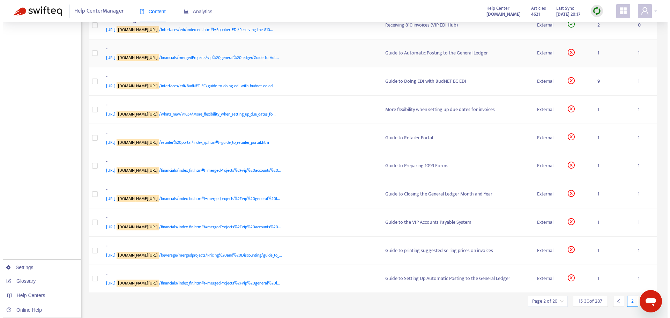
scroll to position [228, 0]
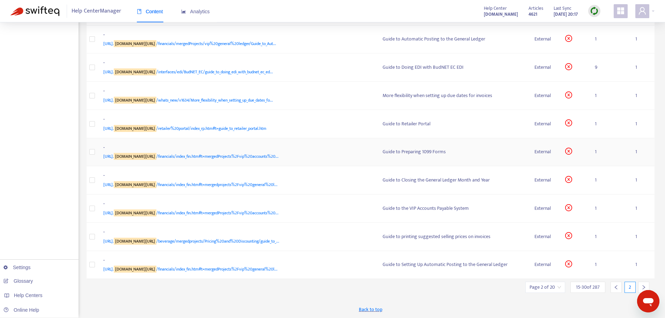
click at [453, 153] on div "Guide to Preparing 1099 Forms" at bounding box center [452, 152] width 141 height 8
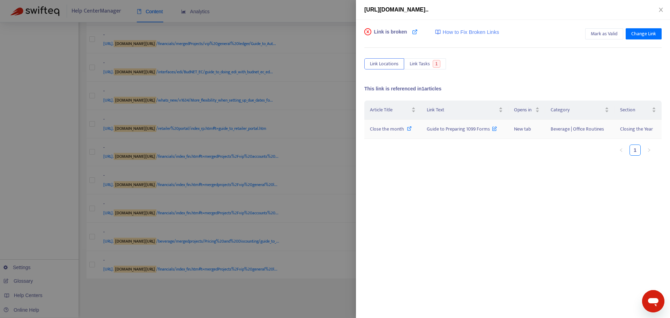
click at [408, 129] on icon at bounding box center [409, 128] width 5 height 5
click at [663, 10] on icon "close" at bounding box center [661, 10] width 6 height 6
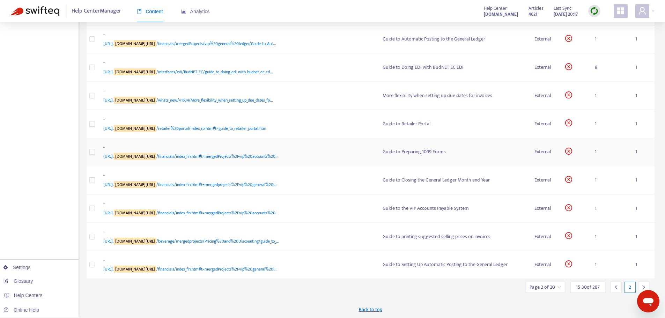
click at [276, 154] on span "[URL]. [DOMAIN_NAME][URL] /financials/index_fin.htm#t=mergedProjects%2Fvip%20ac…" at bounding box center [190, 156] width 175 height 7
click at [276, 212] on span "[URL]. [DOMAIN_NAME][URL] /financials/index_fin.htm#t=mergedProjects%2Fvip%20ac…" at bounding box center [190, 212] width 175 height 7
click at [364, 197] on td "- [URL]. [DOMAIN_NAME][URL] /financials/index_fin.htm#t=mergedProjects%2Fvip%20…" at bounding box center [237, 208] width 279 height 28
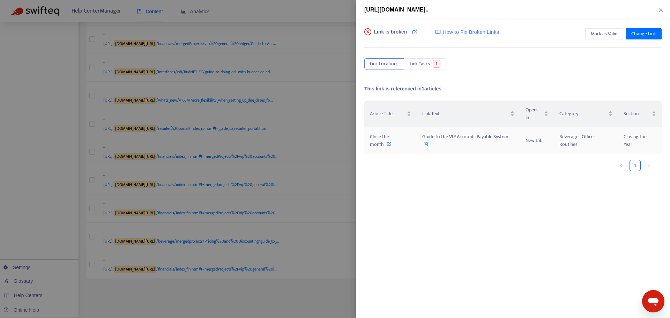
click at [389, 144] on icon at bounding box center [389, 143] width 5 height 5
